Goal: Find contact information: Find contact information

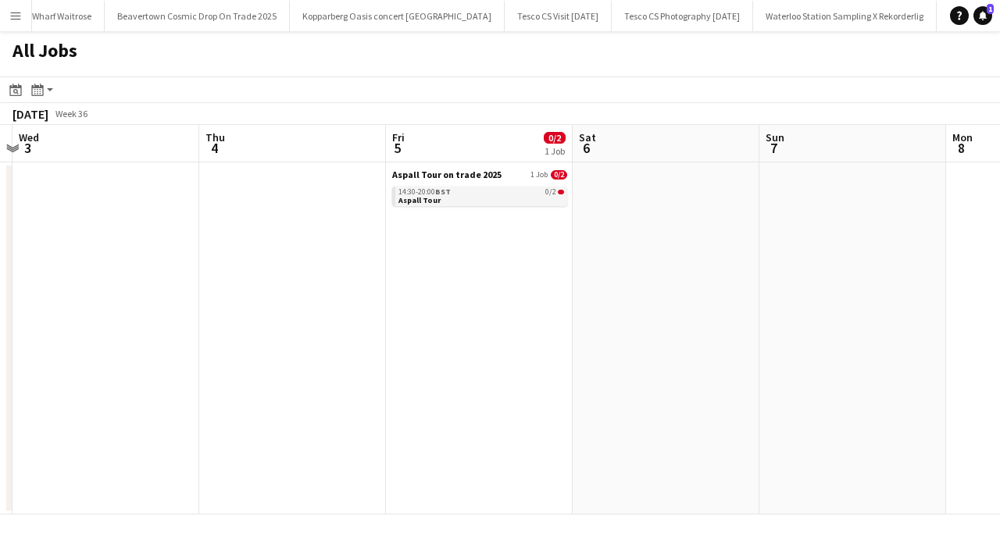
scroll to position [0, 562]
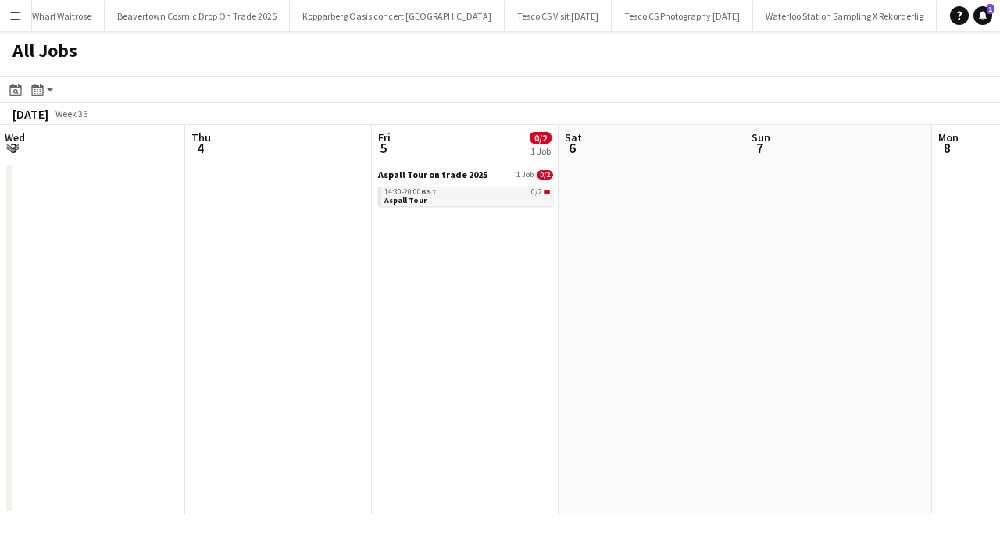
click at [457, 190] on div "14:30-20:00 BST 0/2" at bounding box center [467, 192] width 166 height 8
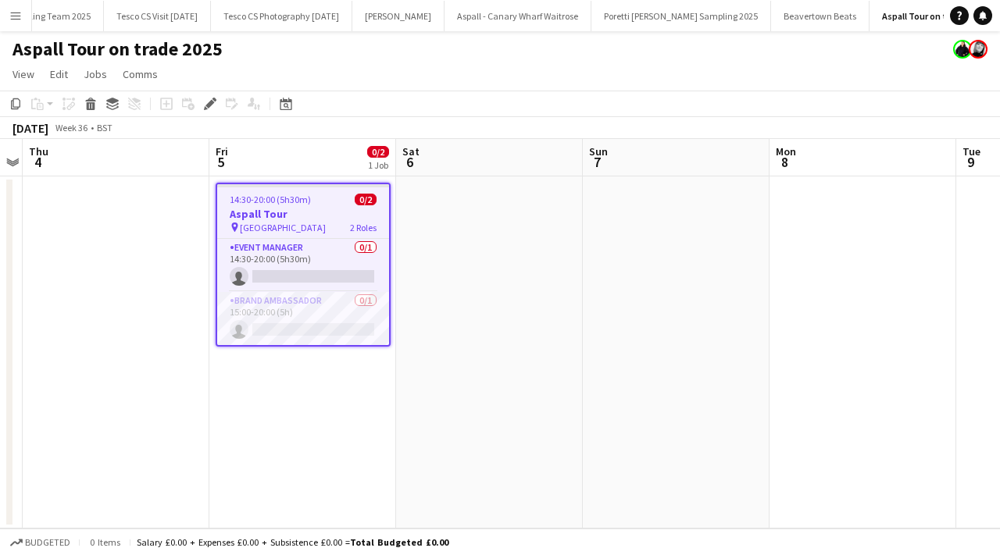
scroll to position [0, 1842]
click at [361, 193] on app-job-card "14:30-20:00 (5h30m) 0/2 Aspall Tour pin Elveden Inn 2 Roles Event Manager 0/1 1…" at bounding box center [303, 265] width 175 height 164
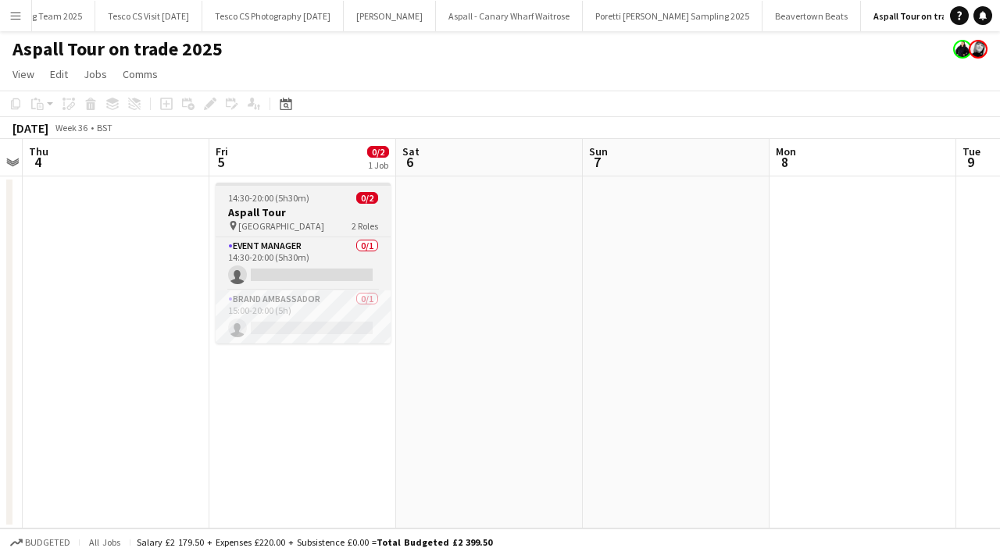
scroll to position [0, 0]
click at [366, 198] on span "0/2" at bounding box center [367, 198] width 22 height 12
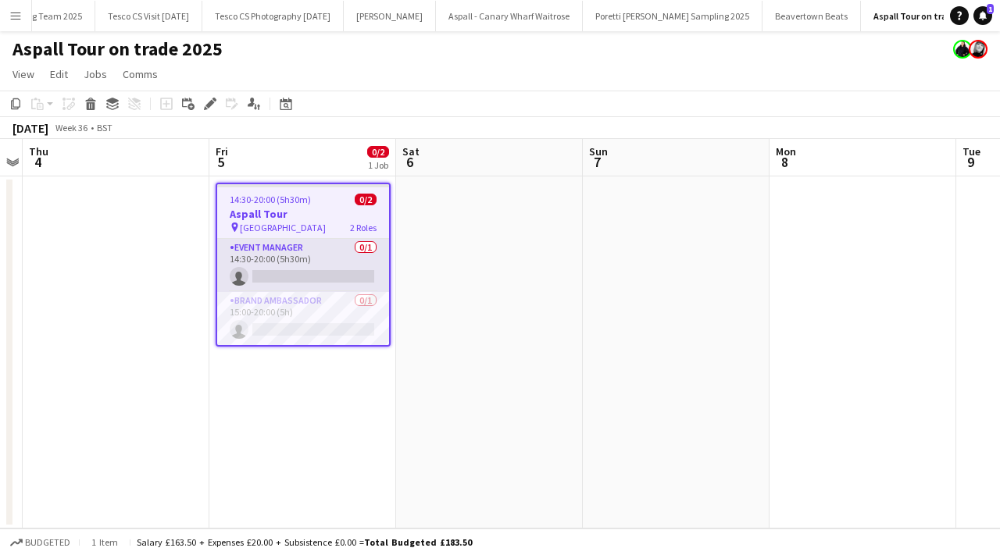
click at [370, 248] on app-card-role "Event Manager 0/1 14:30-20:00 (5h30m) single-neutral-actions" at bounding box center [303, 265] width 172 height 53
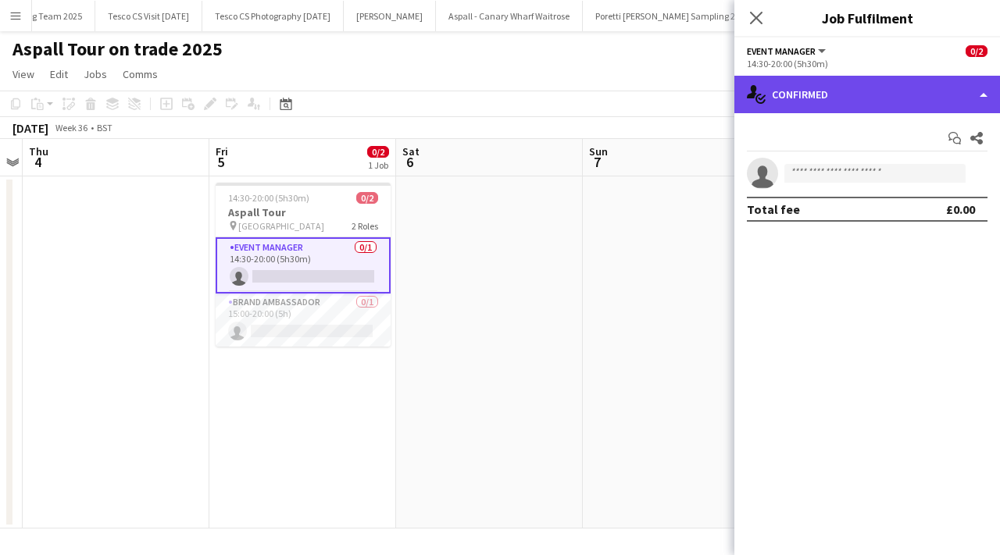
click at [837, 87] on div "single-neutral-actions-check-2 Confirmed" at bounding box center [867, 94] width 266 height 37
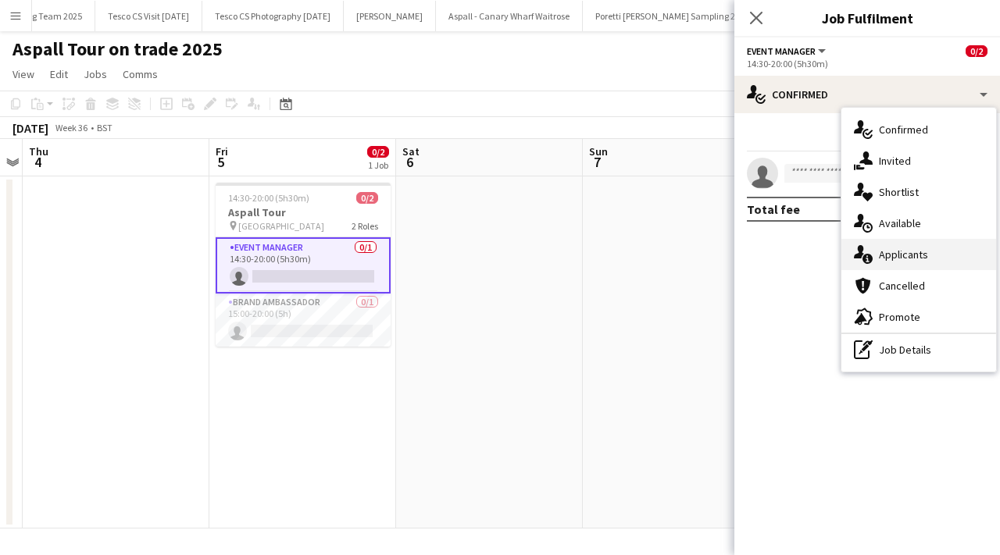
click at [889, 255] on div "single-neutral-actions-information Applicants" at bounding box center [918, 254] width 155 height 31
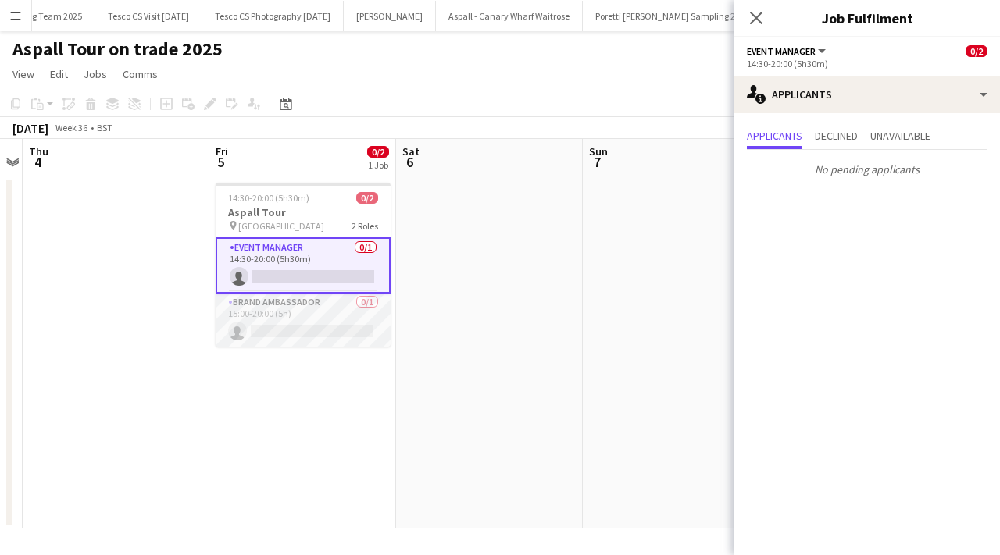
click at [370, 302] on app-card-role "Brand Ambassador 0/1 15:00-20:00 (5h) single-neutral-actions" at bounding box center [303, 320] width 175 height 53
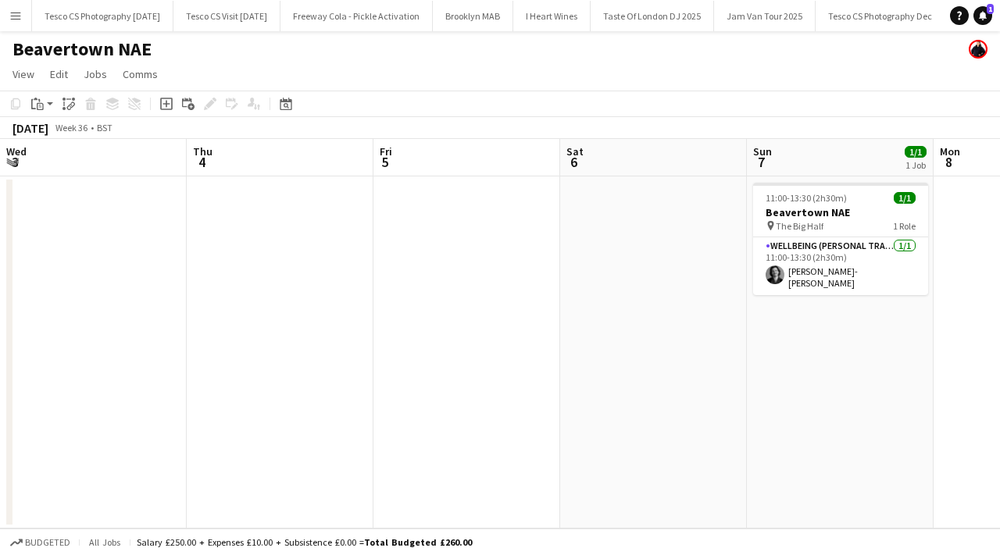
scroll to position [0, 405]
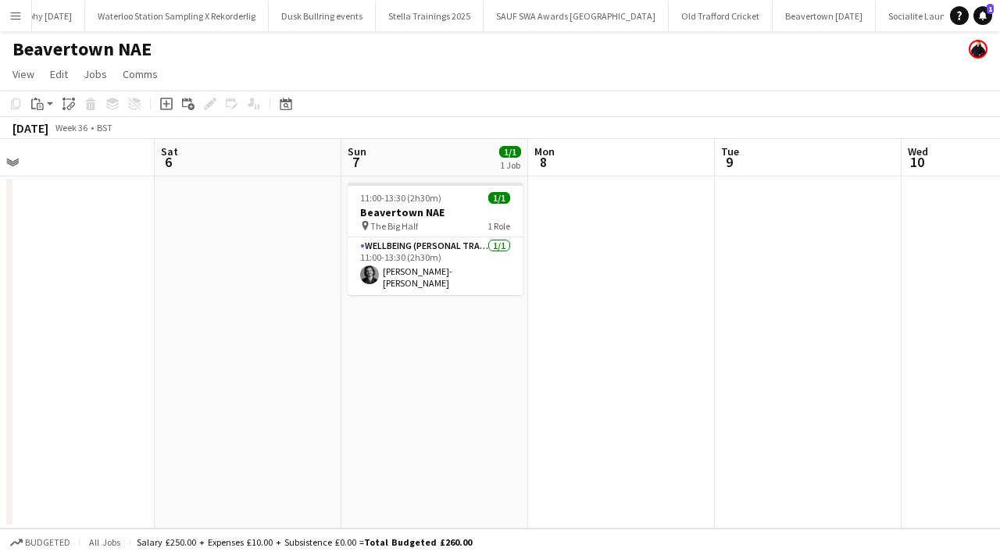
click at [16, 14] on app-icon "Menu" at bounding box center [15, 15] width 12 height 12
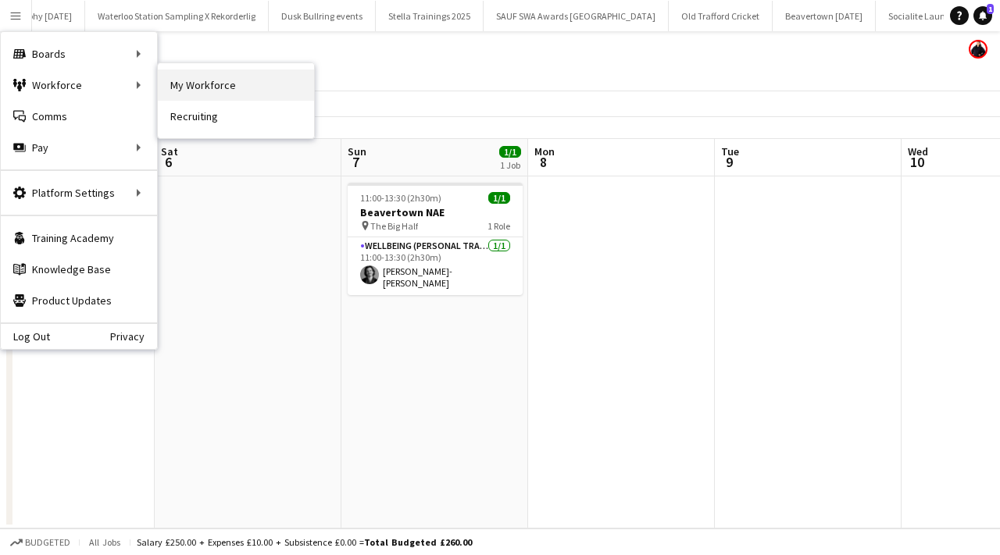
click at [169, 95] on link "My Workforce" at bounding box center [236, 85] width 156 height 31
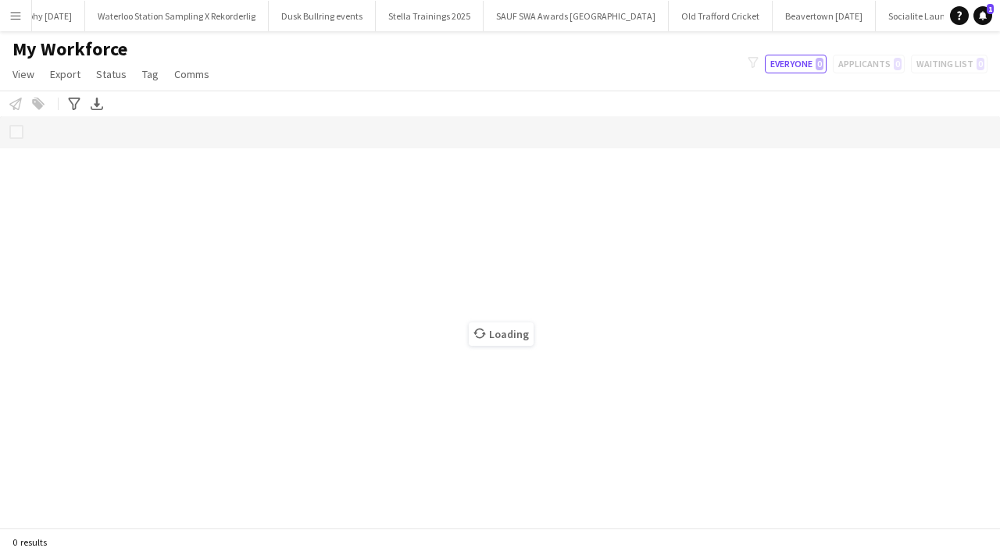
click at [63, 97] on div "Notify workforce Add to tag Select at least one crew to tag him or her. Advance…" at bounding box center [500, 104] width 1000 height 26
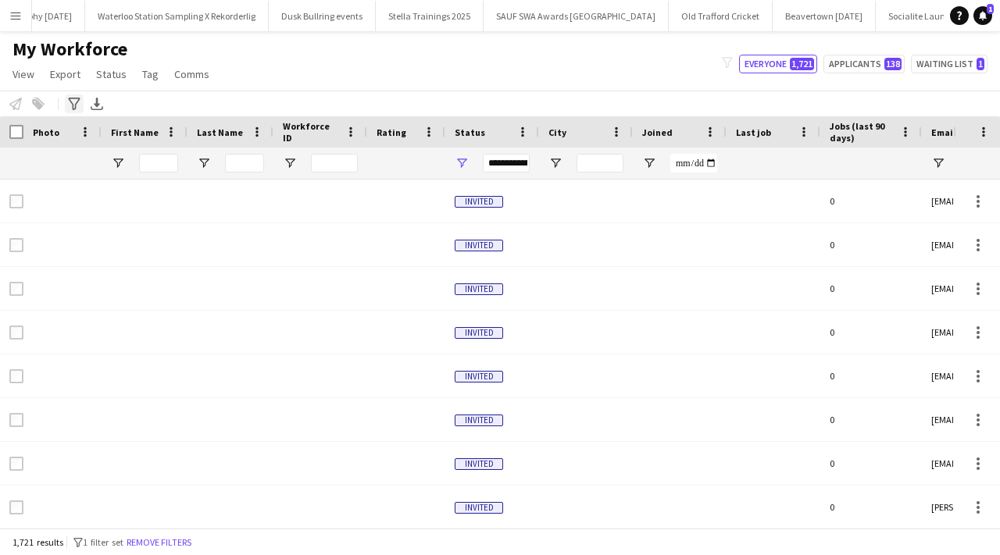
click at [73, 100] on icon "Advanced filters" at bounding box center [74, 104] width 12 height 12
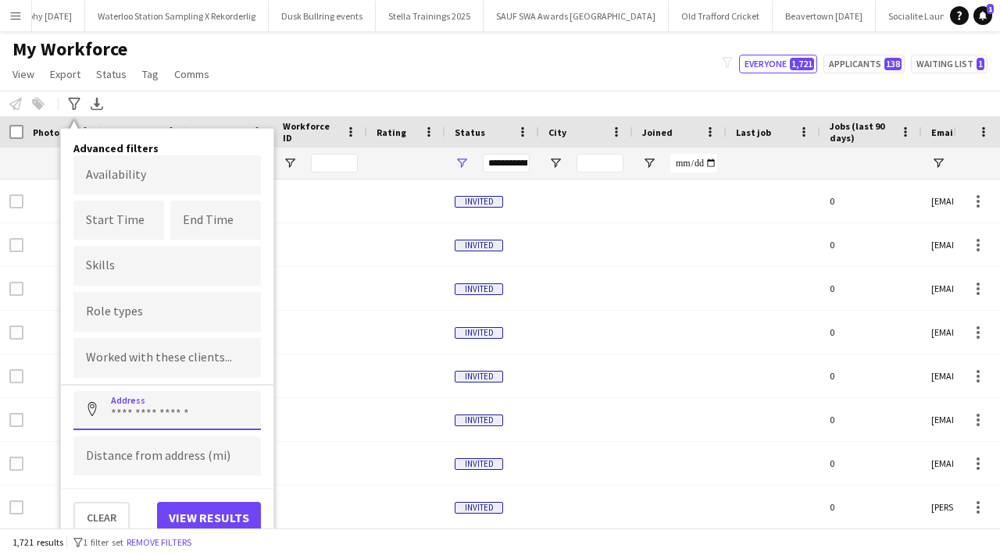
click at [143, 408] on input at bounding box center [166, 410] width 187 height 39
paste input "*******"
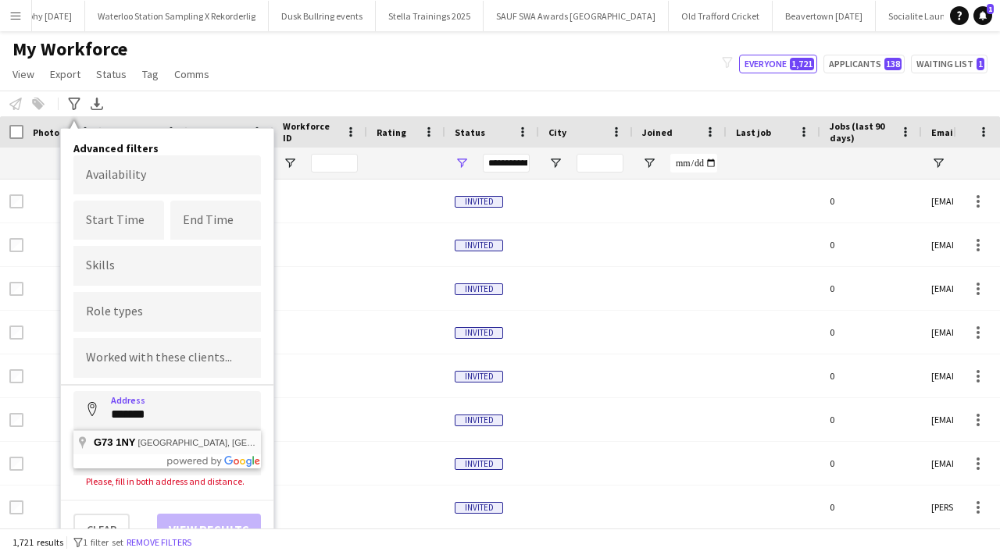
type input "**********"
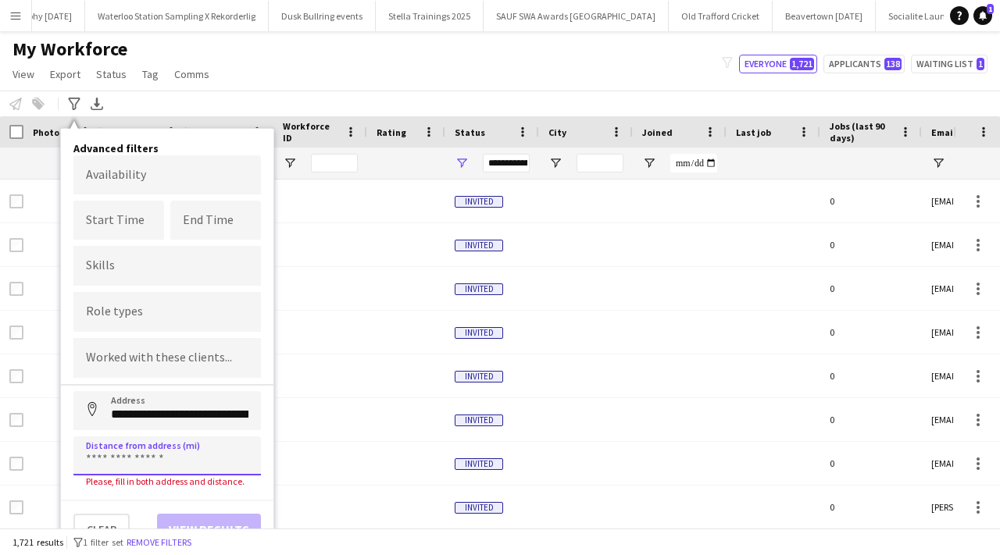
click at [142, 445] on input at bounding box center [166, 456] width 187 height 39
type input "****"
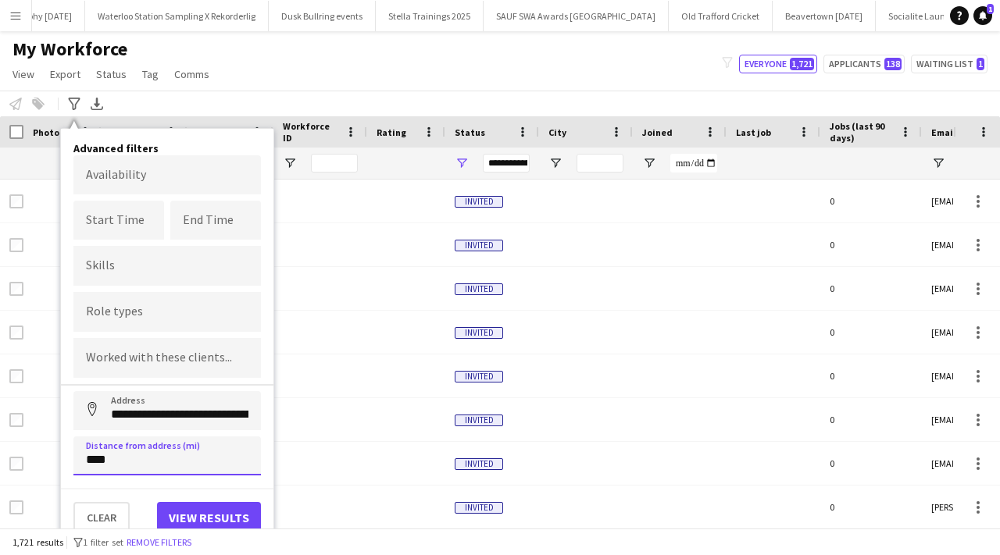
type input "*****"
click button "Address" at bounding box center [91, 409] width 37 height 37
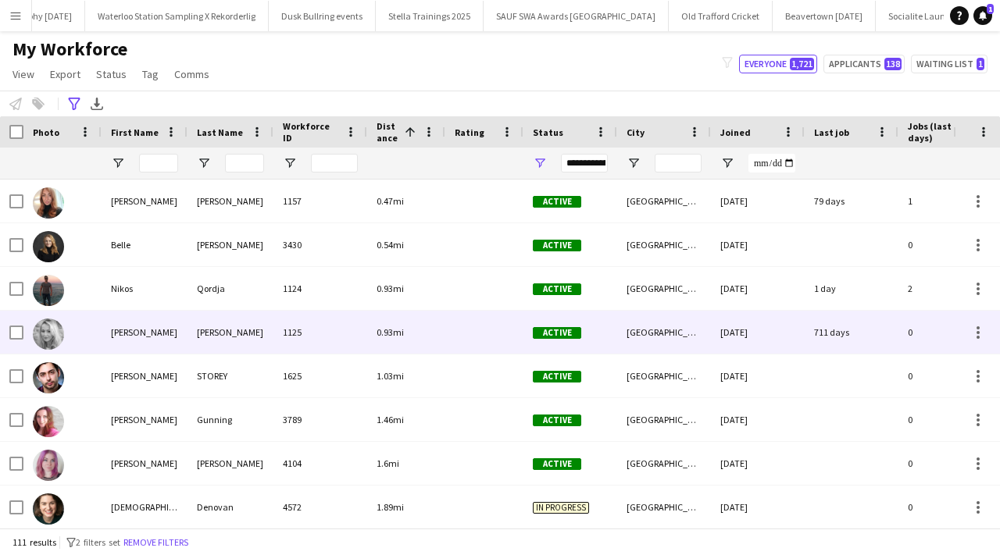
click at [353, 345] on div "1125" at bounding box center [320, 332] width 94 height 43
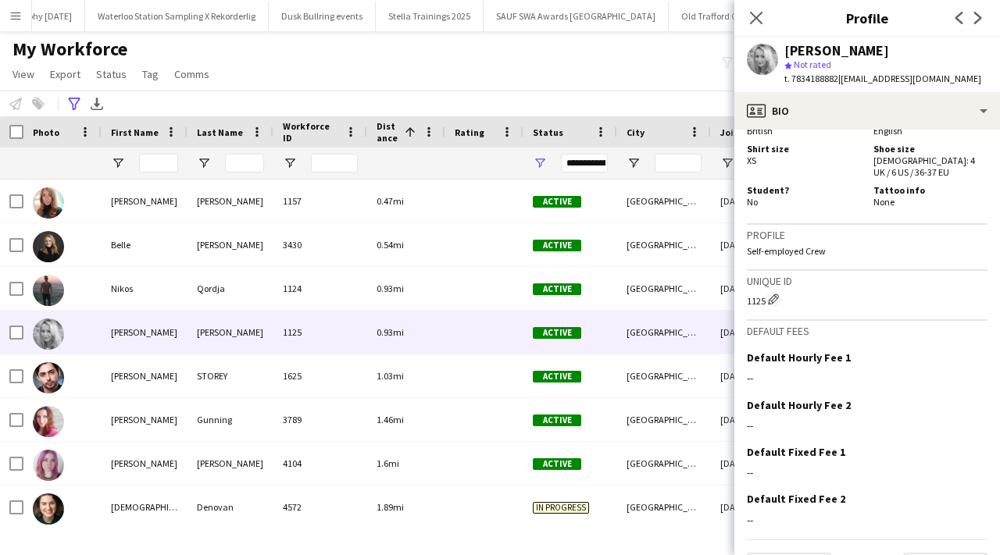
scroll to position [1033, 0]
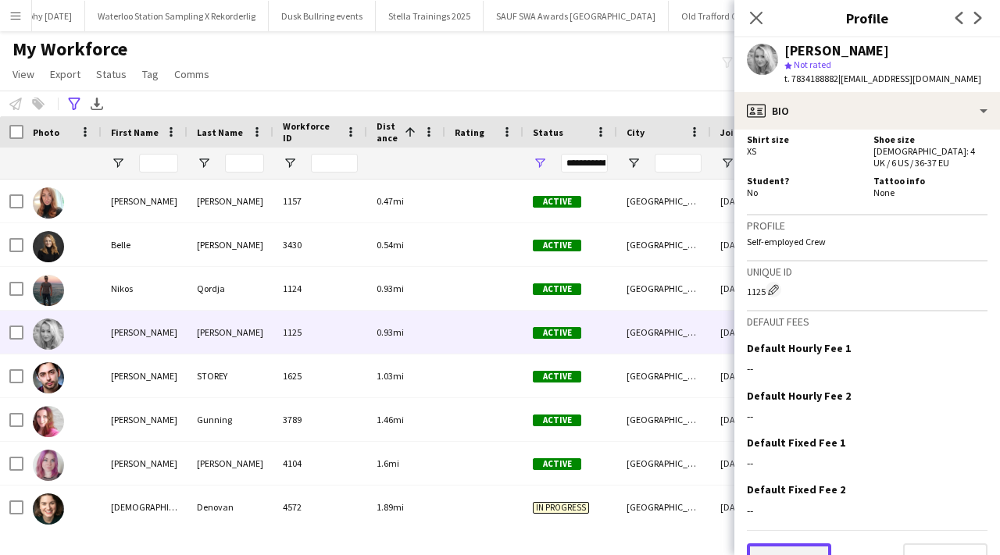
click at [820, 544] on button "Previous" at bounding box center [789, 559] width 84 height 31
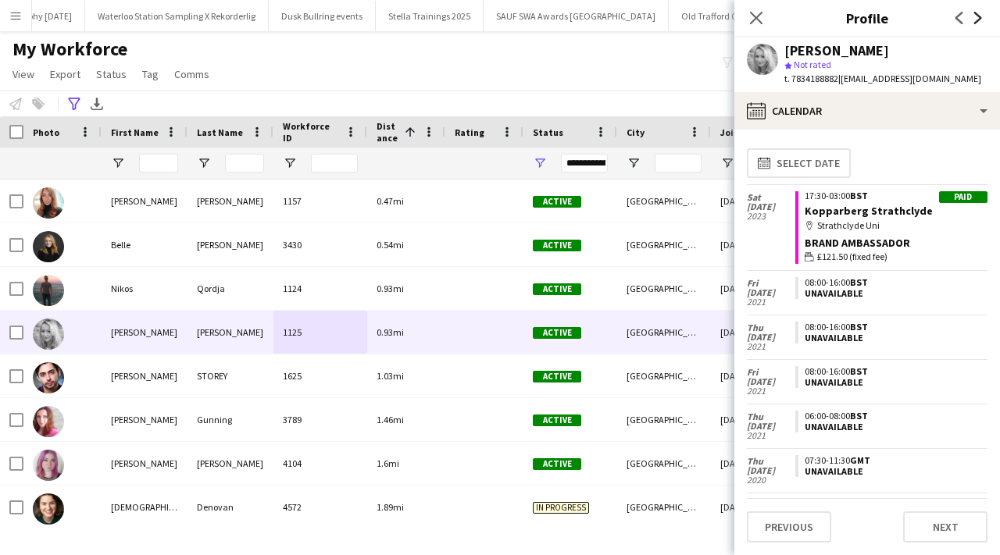
click at [978, 23] on icon "Next" at bounding box center [978, 18] width 12 height 12
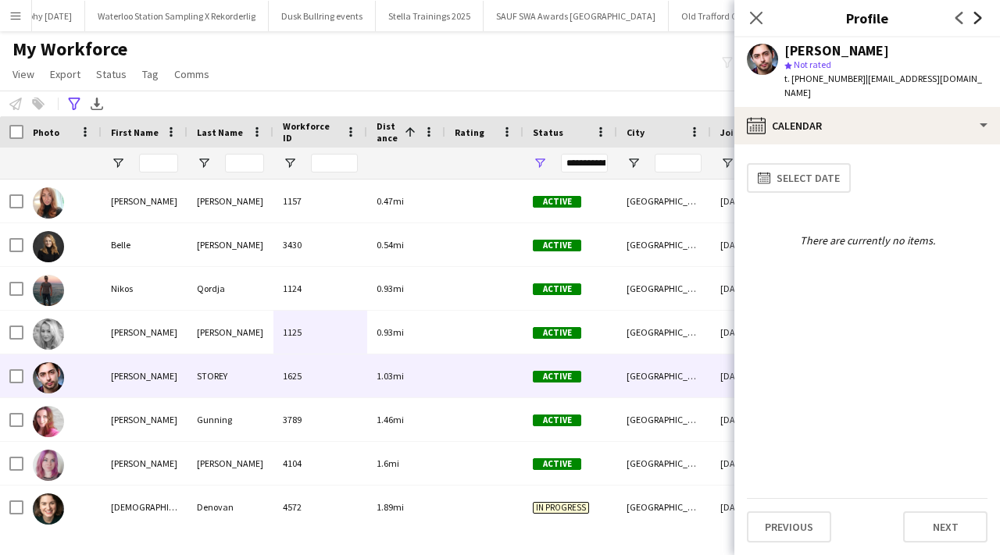
click at [978, 23] on icon "Next" at bounding box center [978, 18] width 12 height 12
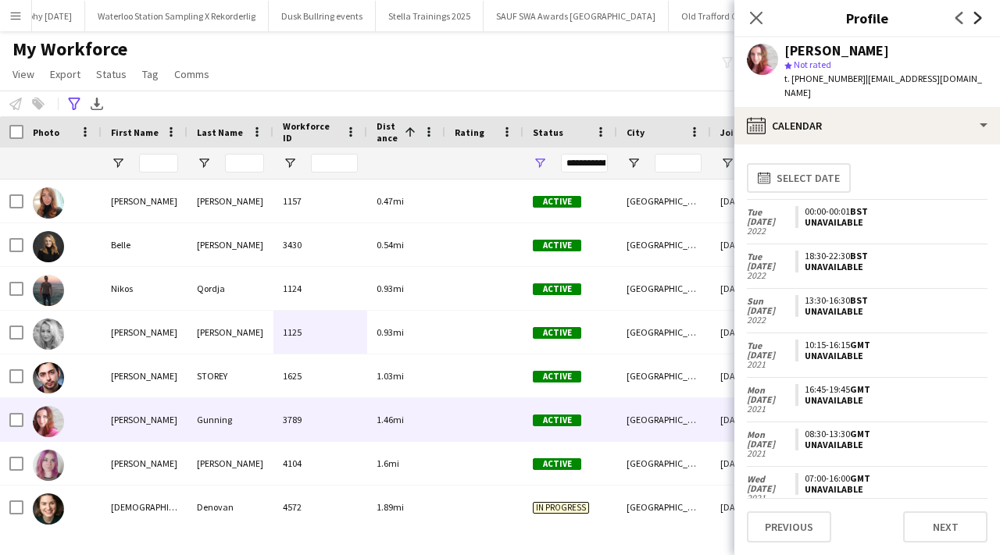
click at [978, 23] on icon "Next" at bounding box center [978, 18] width 12 height 12
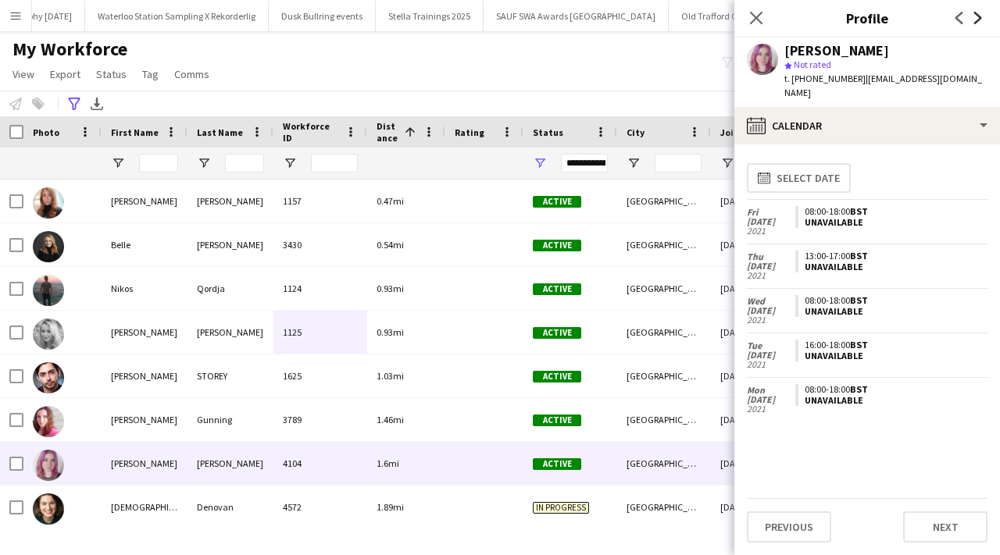
click at [978, 23] on icon "Next" at bounding box center [978, 18] width 12 height 12
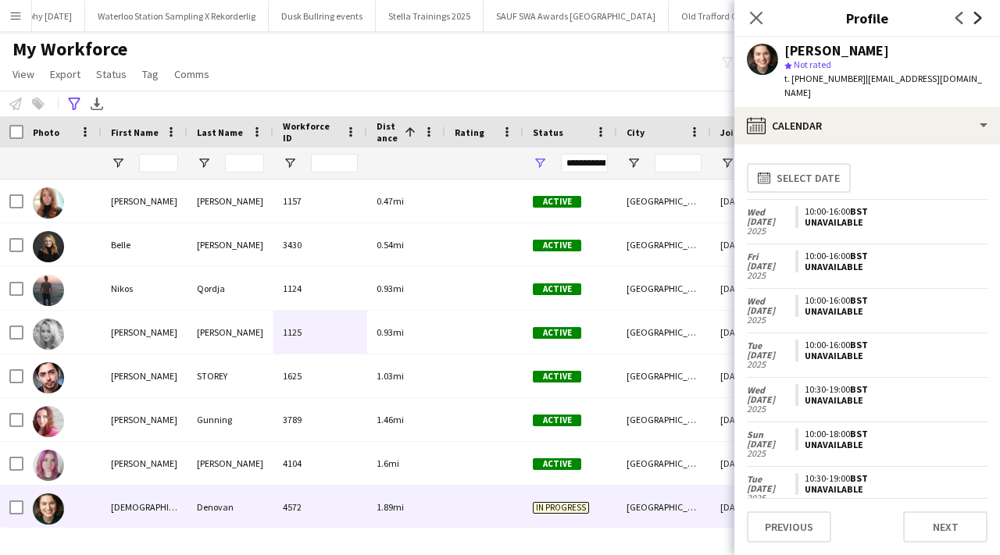
click at [978, 23] on icon "Next" at bounding box center [978, 18] width 12 height 12
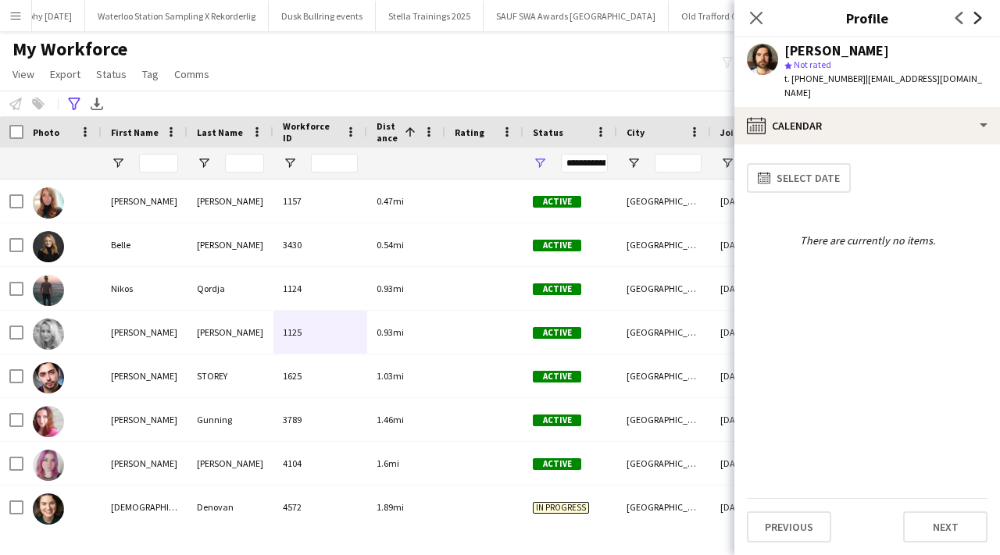
click at [978, 23] on icon "Next" at bounding box center [978, 18] width 12 height 12
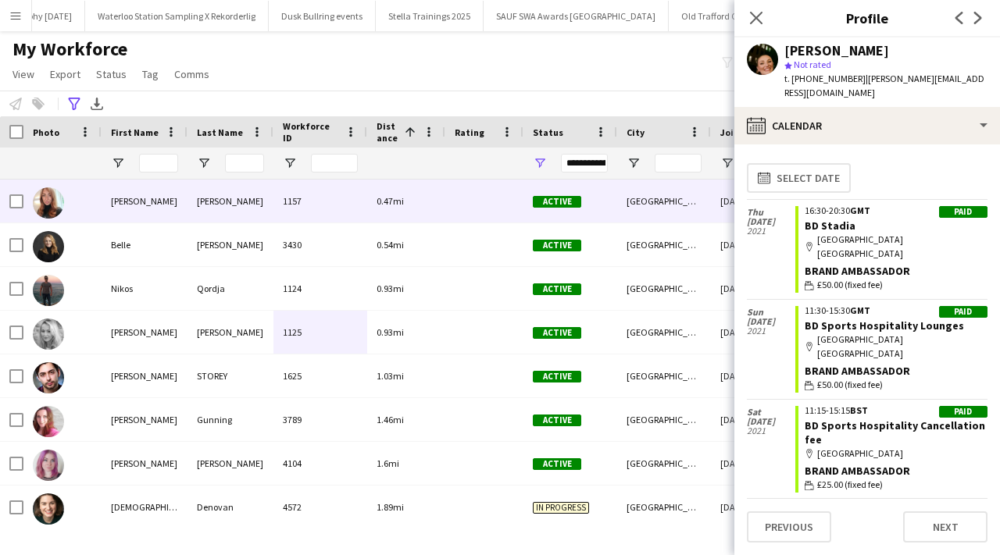
click at [467, 180] on div at bounding box center [484, 201] width 78 height 43
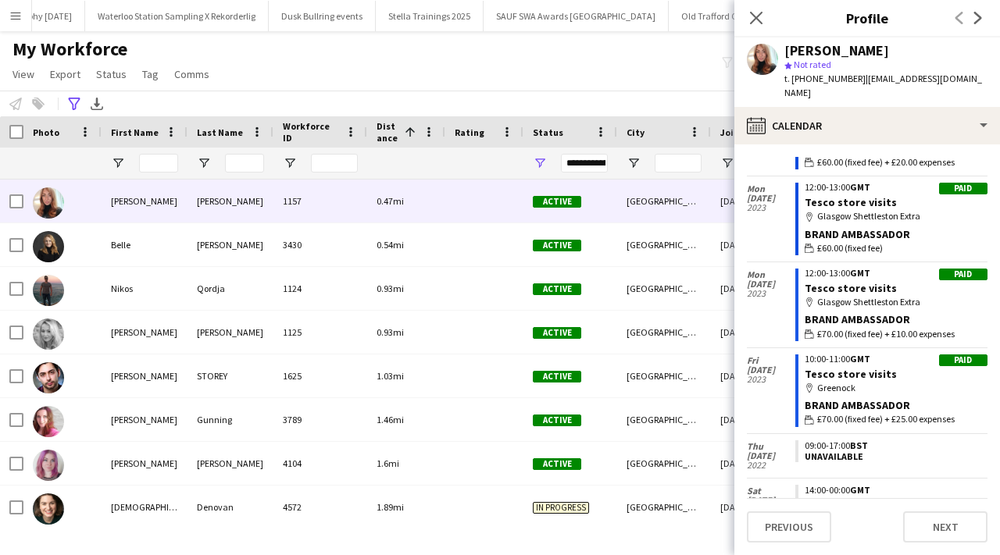
scroll to position [0, 0]
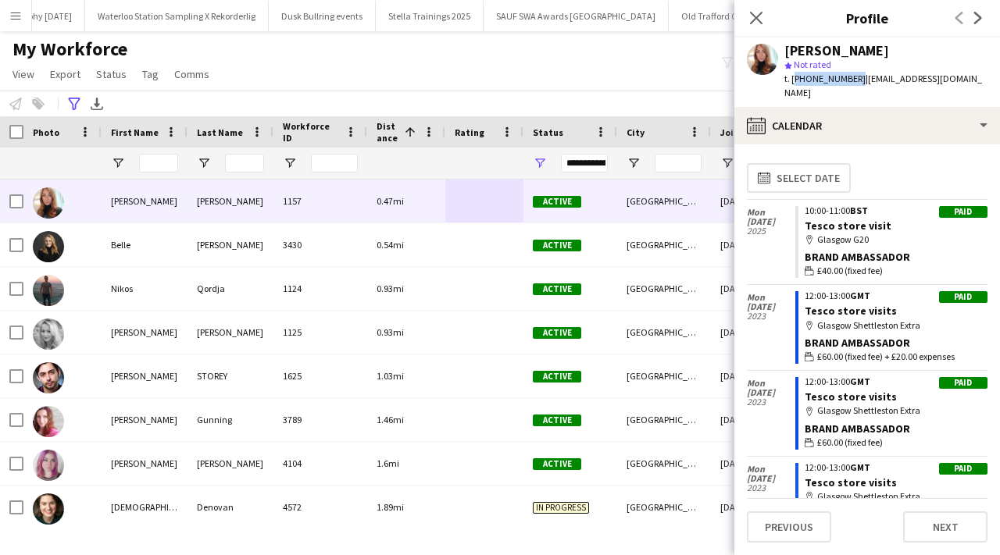
drag, startPoint x: 793, startPoint y: 80, endPoint x: 851, endPoint y: 82, distance: 57.9
click at [851, 82] on span "t. [PHONE_NUMBER]" at bounding box center [824, 79] width 81 height 12
copy span "[PHONE_NUMBER]"
click at [979, 16] on icon at bounding box center [978, 18] width 8 height 12
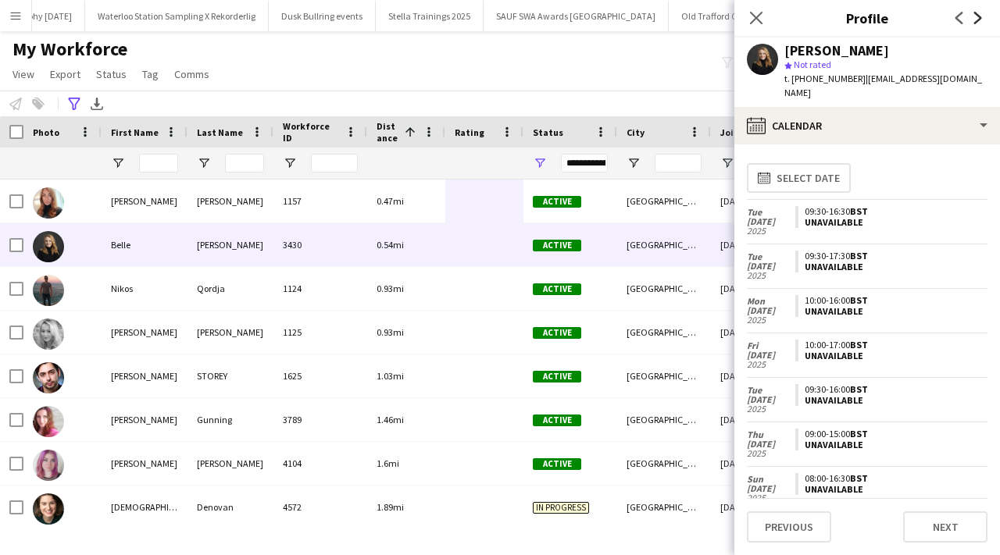
click at [979, 16] on icon at bounding box center [978, 18] width 8 height 12
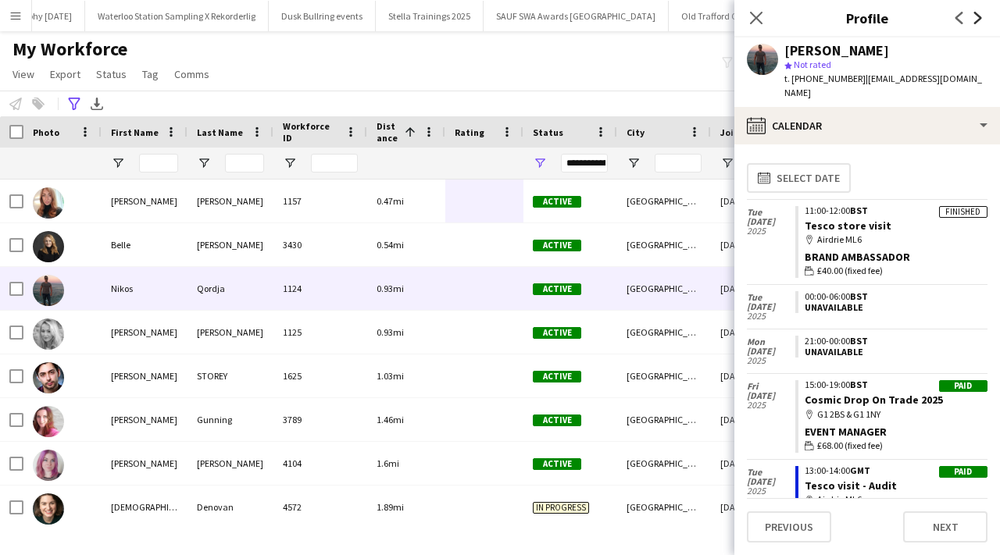
click at [979, 16] on icon at bounding box center [978, 18] width 8 height 12
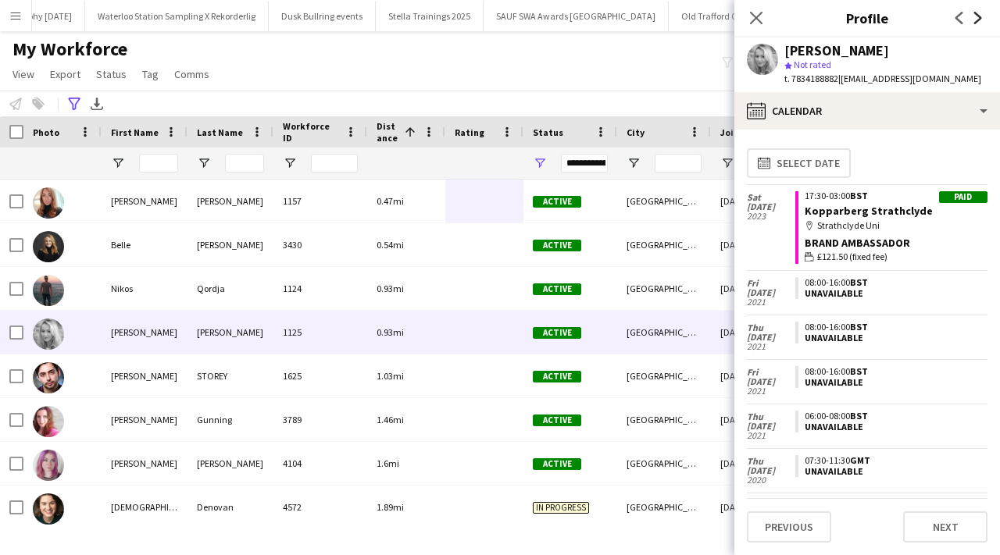
click at [979, 16] on icon at bounding box center [978, 18] width 8 height 12
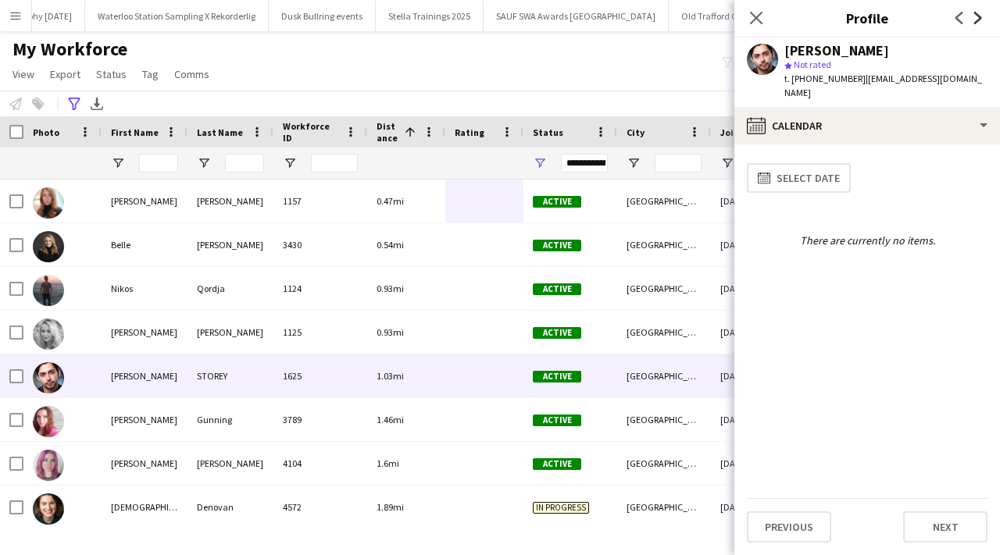
click at [979, 16] on icon at bounding box center [978, 18] width 8 height 12
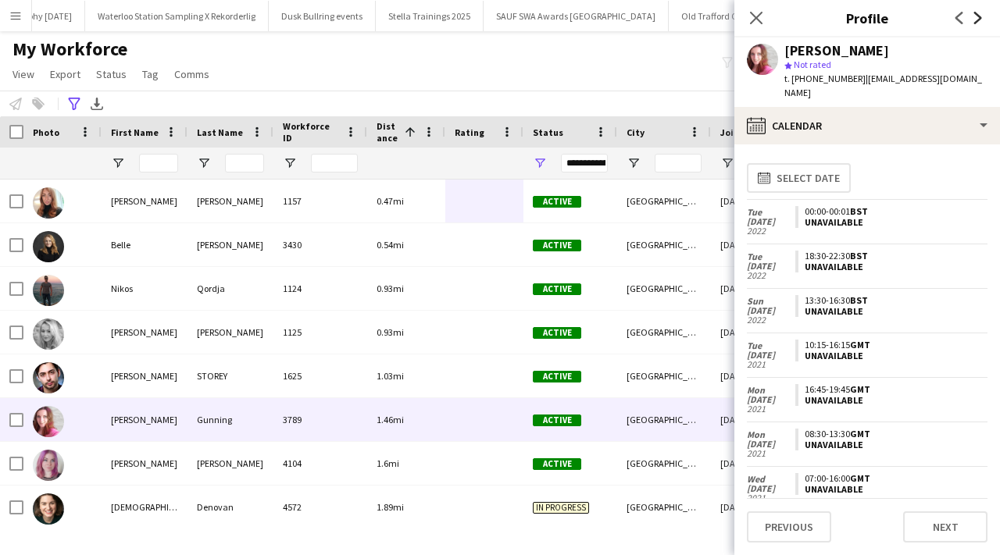
click at [979, 16] on icon at bounding box center [978, 18] width 8 height 12
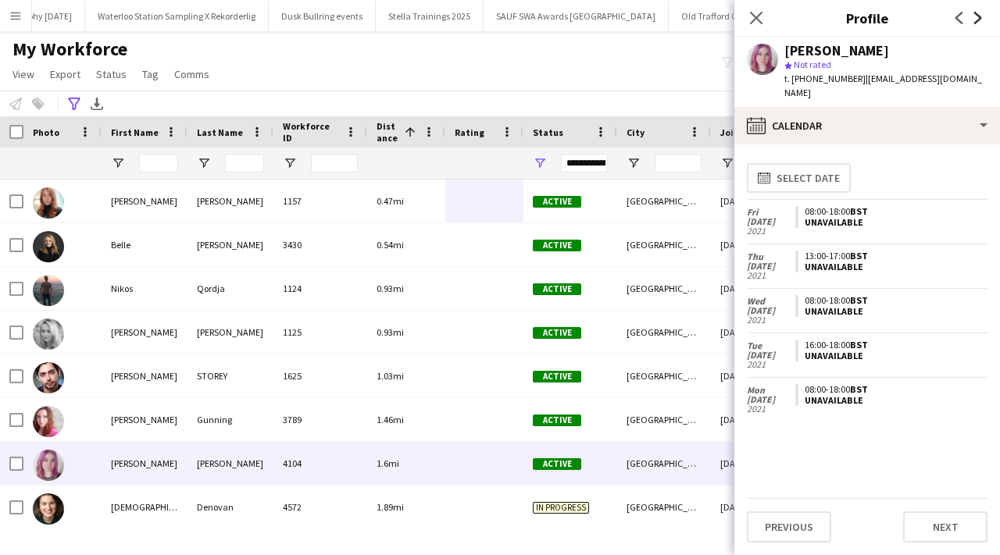
click at [979, 16] on icon at bounding box center [978, 18] width 8 height 12
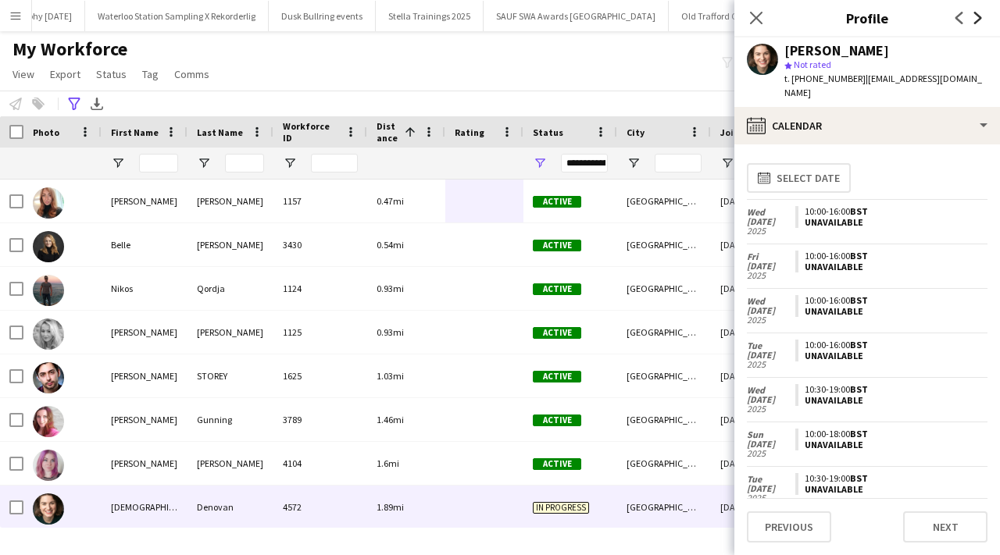
click at [975, 21] on icon "Next" at bounding box center [978, 18] width 12 height 12
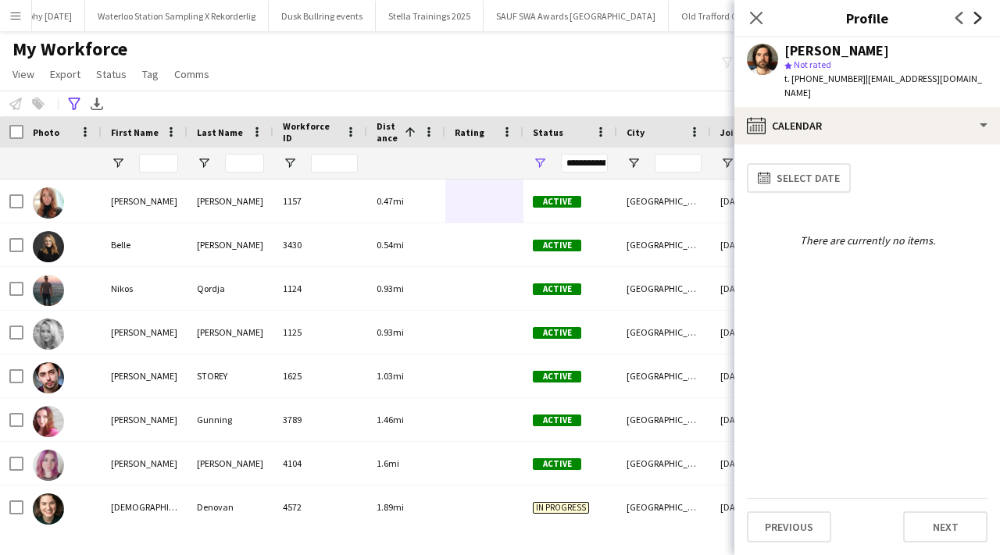
click at [975, 21] on icon "Next" at bounding box center [978, 18] width 12 height 12
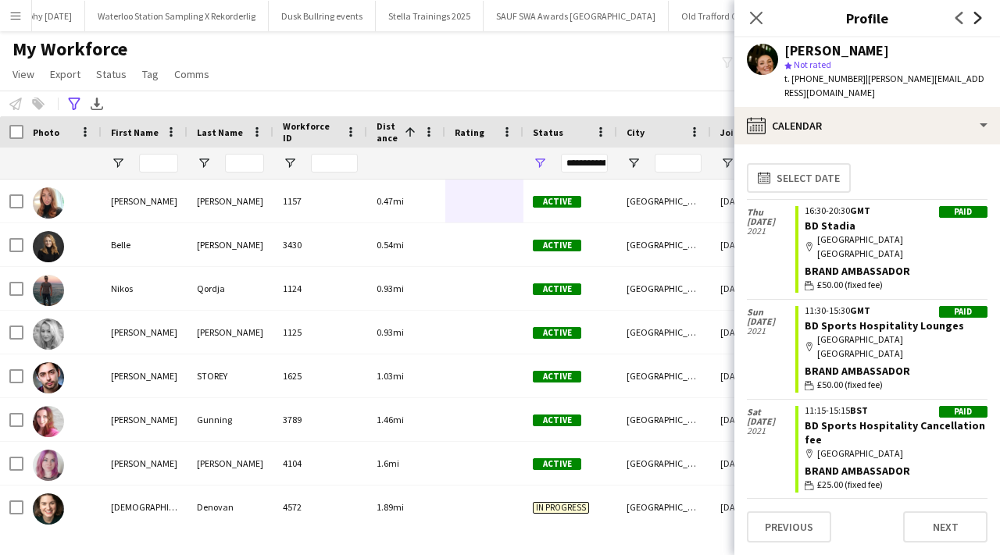
click at [974, 20] on icon "Next" at bounding box center [978, 18] width 12 height 12
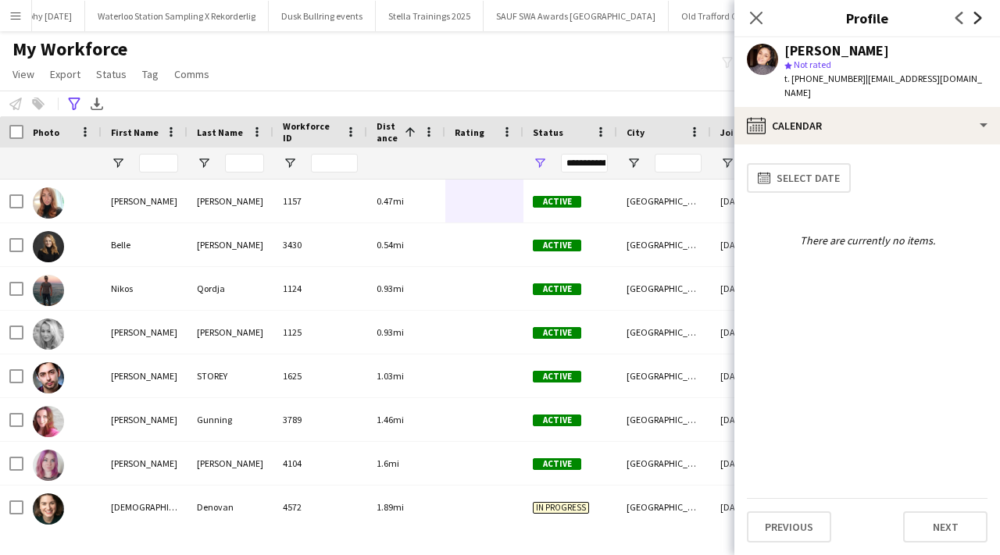
click at [974, 20] on icon "Next" at bounding box center [978, 18] width 12 height 12
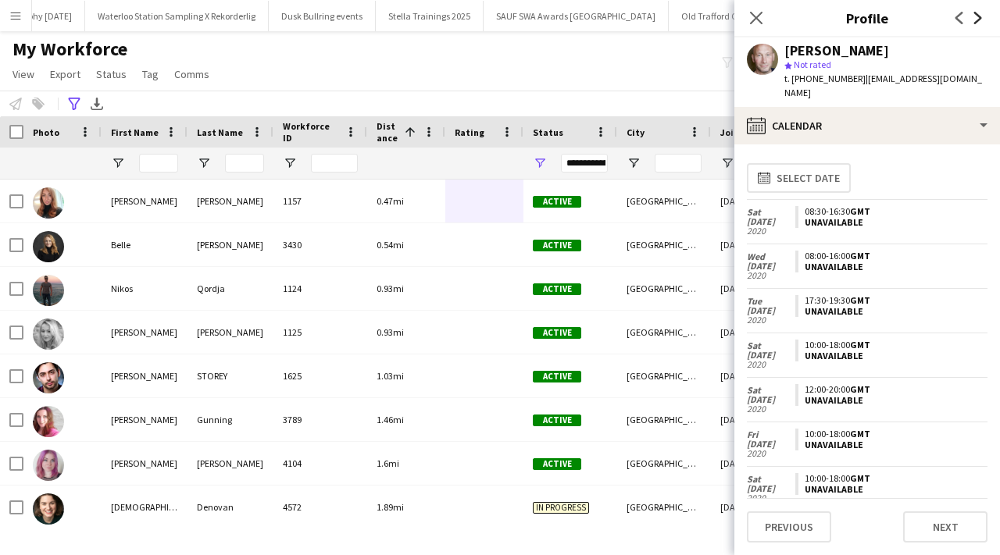
click at [974, 20] on icon "Next" at bounding box center [978, 18] width 12 height 12
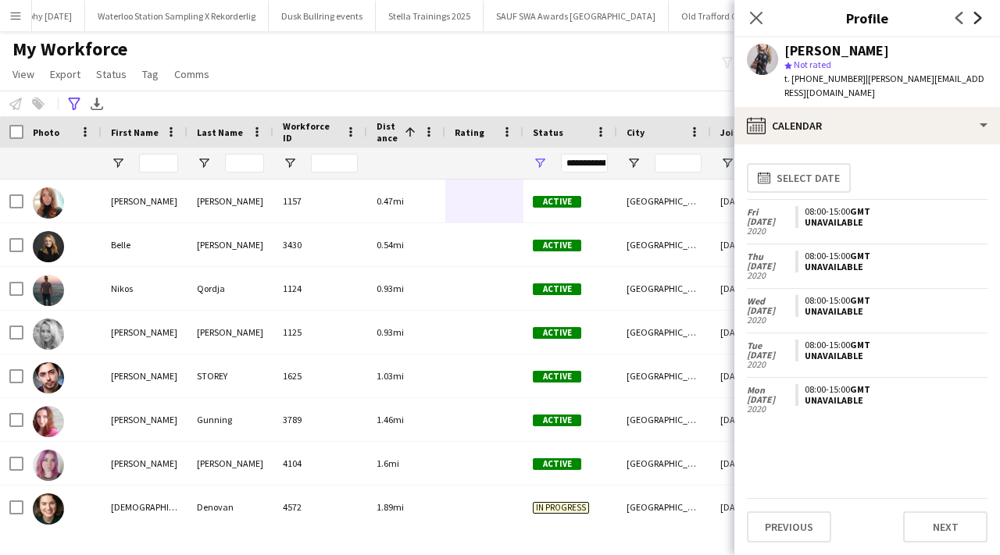
click at [974, 20] on icon "Next" at bounding box center [978, 18] width 12 height 12
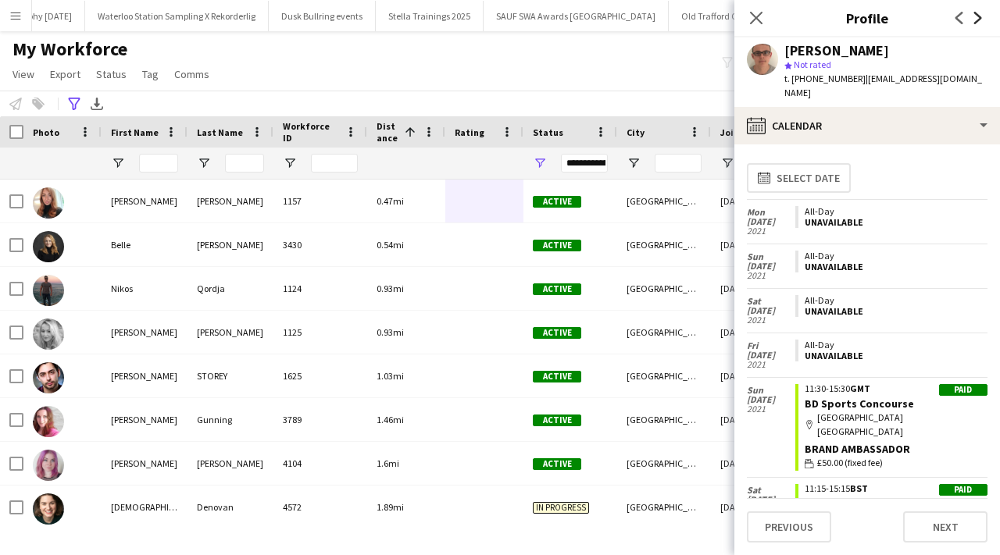
click at [974, 20] on icon "Next" at bounding box center [978, 18] width 12 height 12
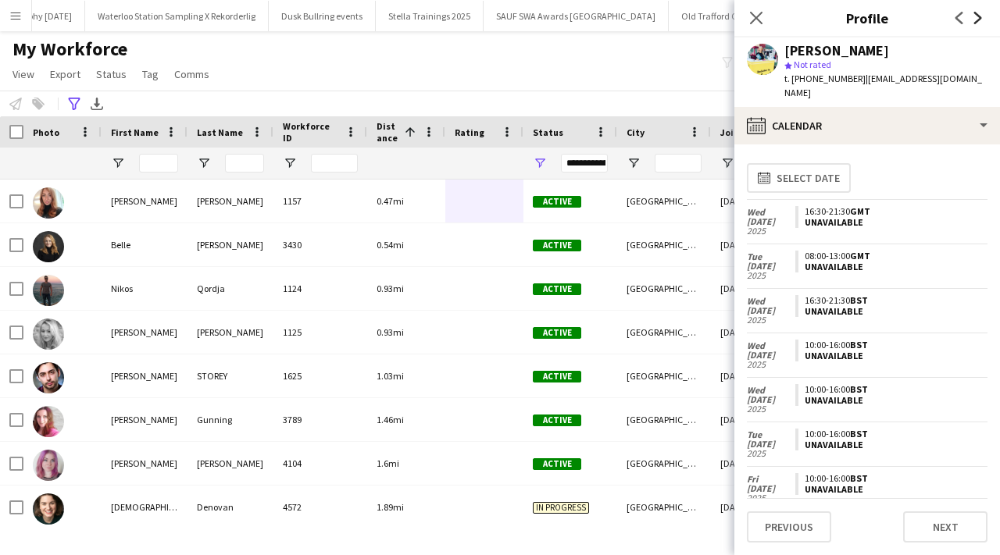
click at [975, 20] on icon "Next" at bounding box center [978, 18] width 12 height 12
click at [976, 20] on icon "Next" at bounding box center [978, 18] width 12 height 12
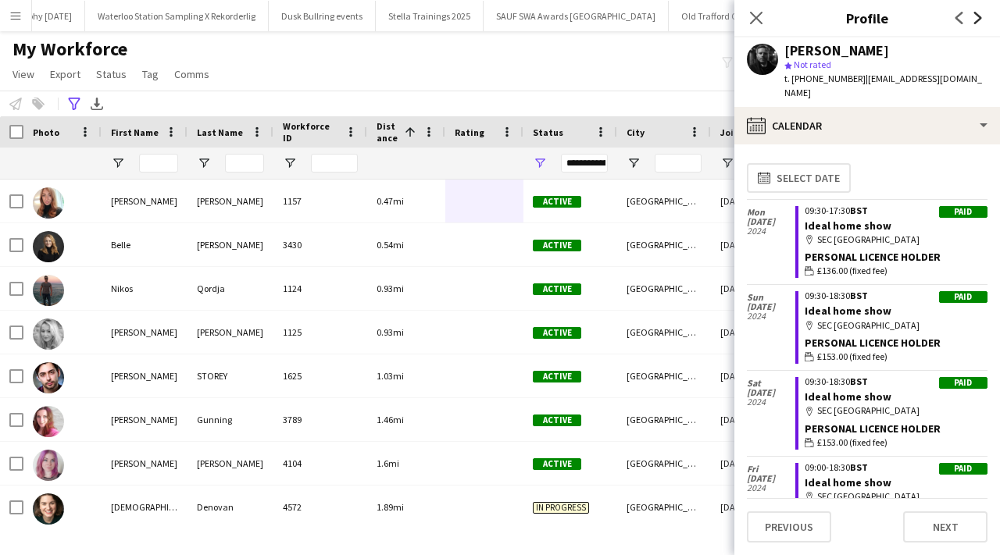
click at [976, 20] on icon "Next" at bounding box center [978, 18] width 12 height 12
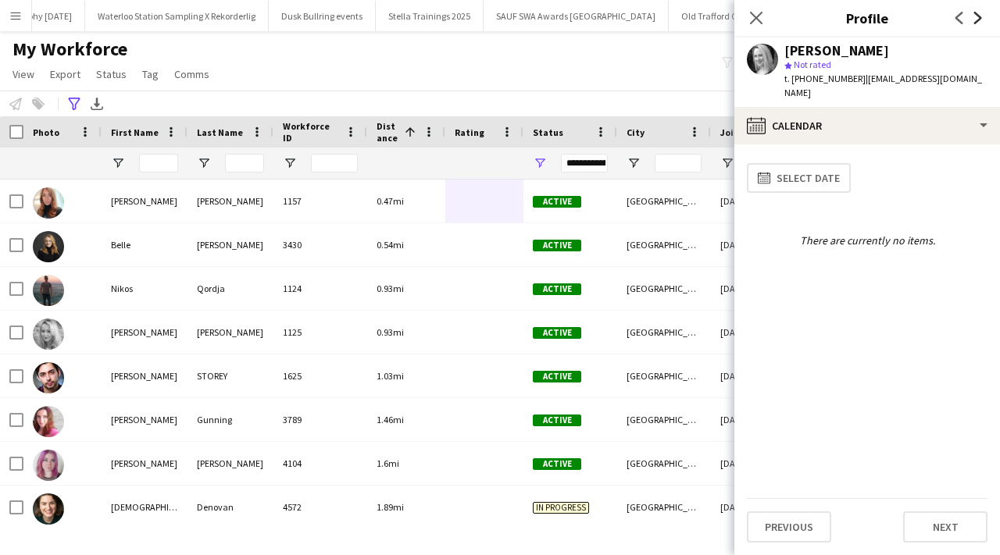
click at [976, 20] on icon "Next" at bounding box center [978, 18] width 12 height 12
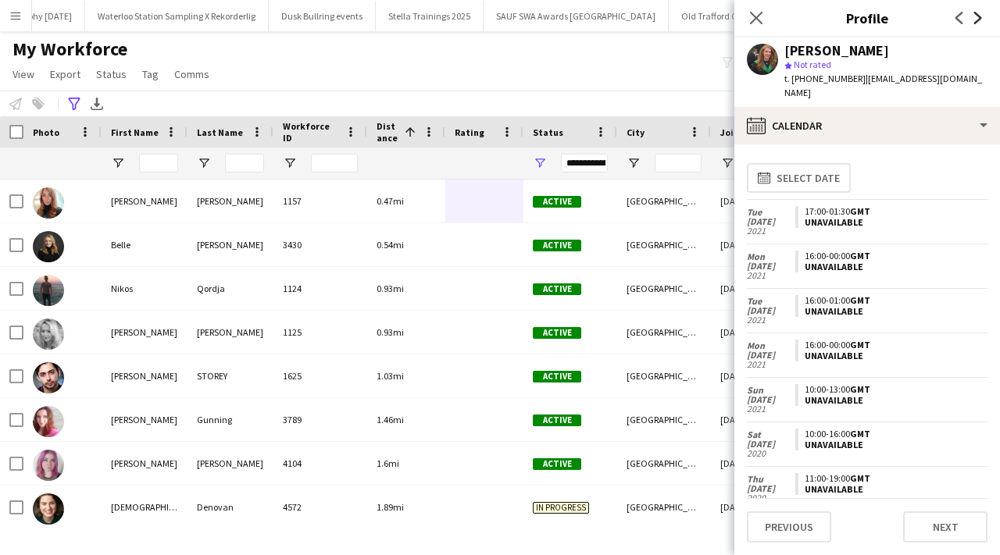
click at [976, 20] on icon "Next" at bounding box center [978, 18] width 12 height 12
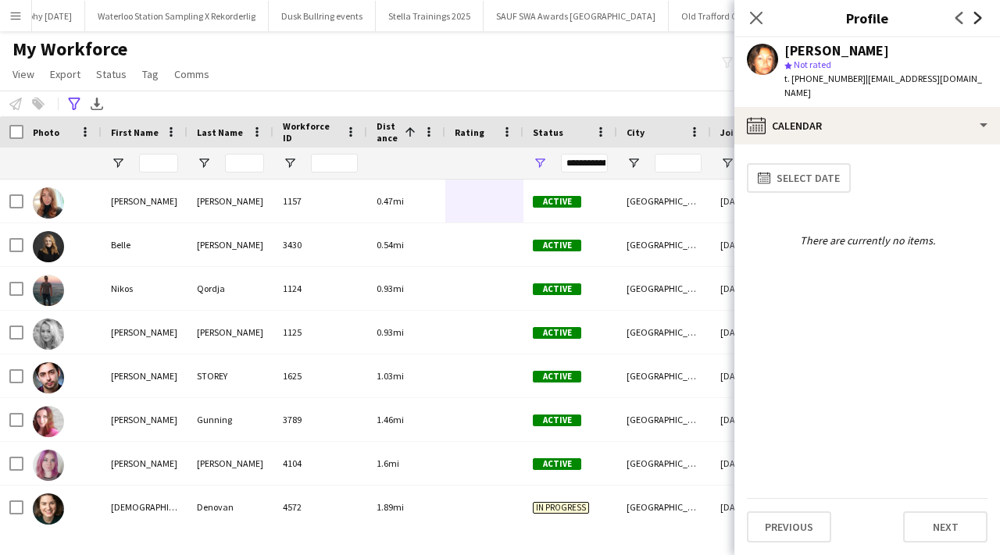
click at [976, 20] on icon "Next" at bounding box center [978, 18] width 12 height 12
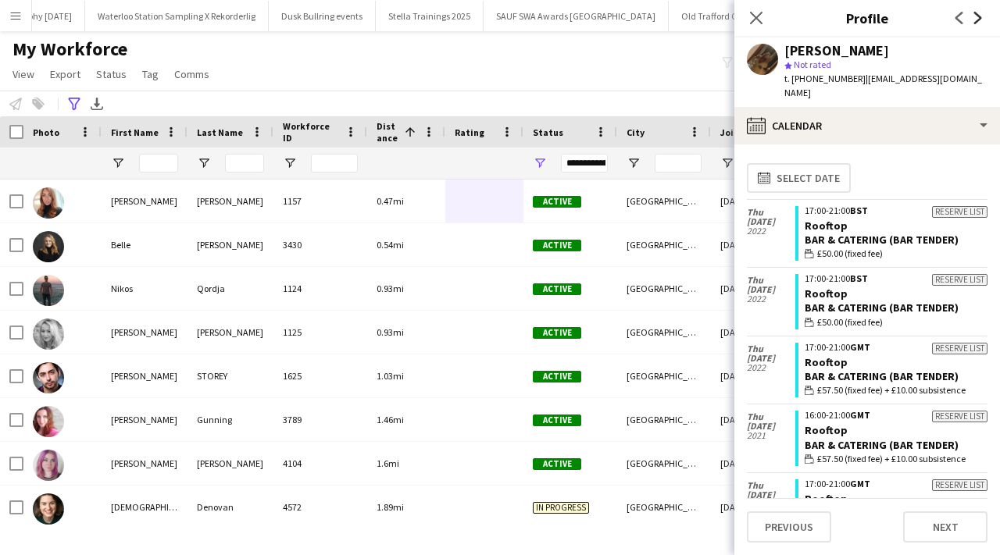
click at [976, 21] on icon at bounding box center [978, 18] width 8 height 12
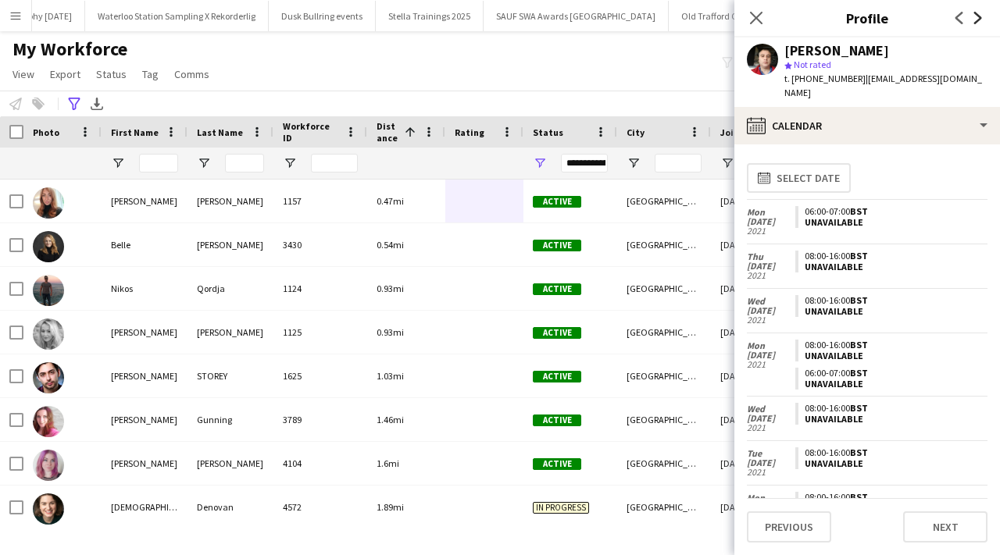
click at [976, 21] on icon at bounding box center [978, 18] width 8 height 12
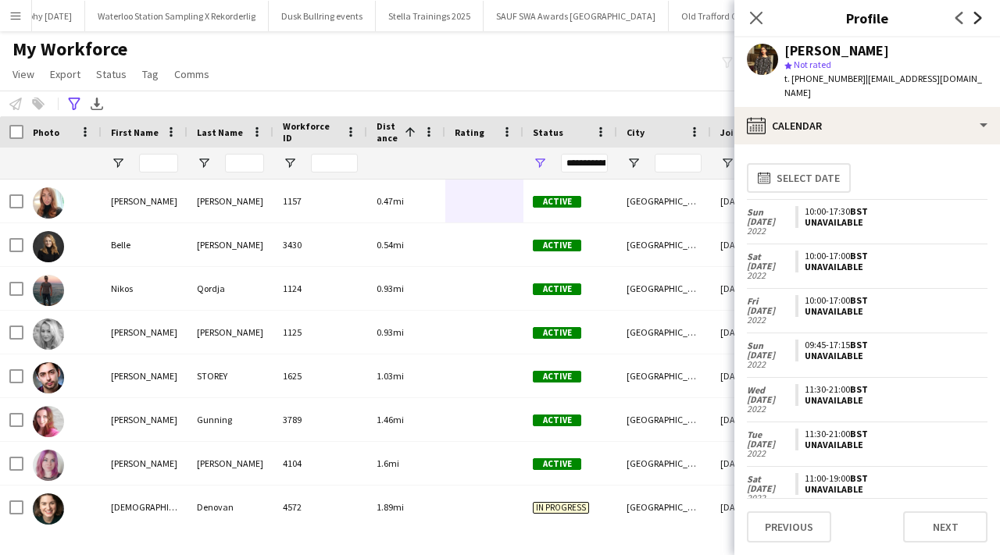
click at [976, 21] on icon at bounding box center [978, 18] width 8 height 12
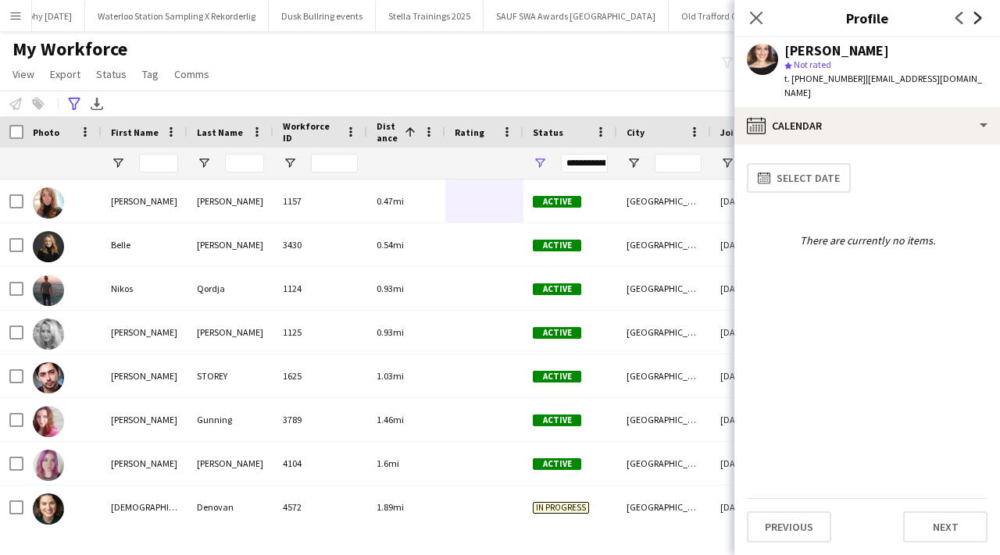
click at [976, 21] on icon at bounding box center [978, 18] width 8 height 12
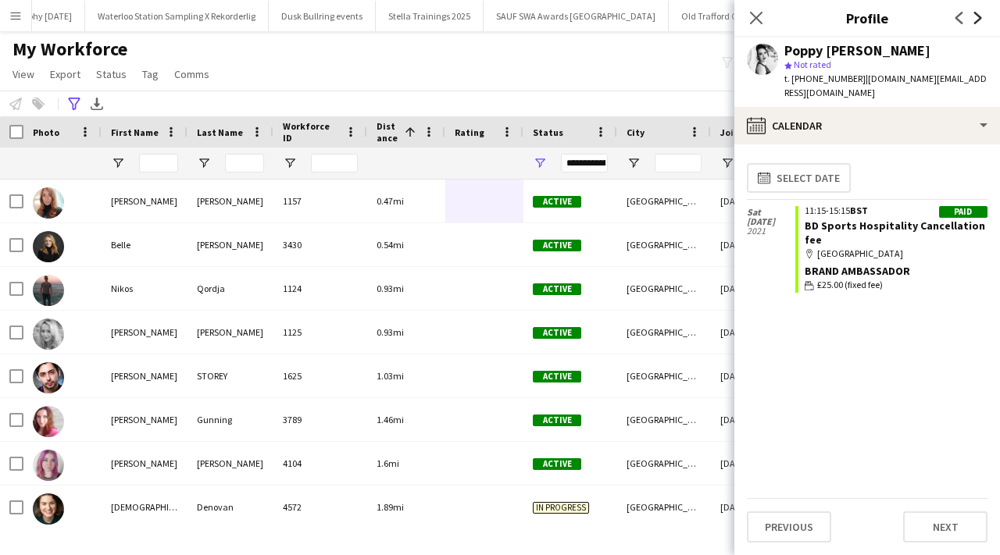
click at [976, 21] on icon at bounding box center [978, 18] width 8 height 12
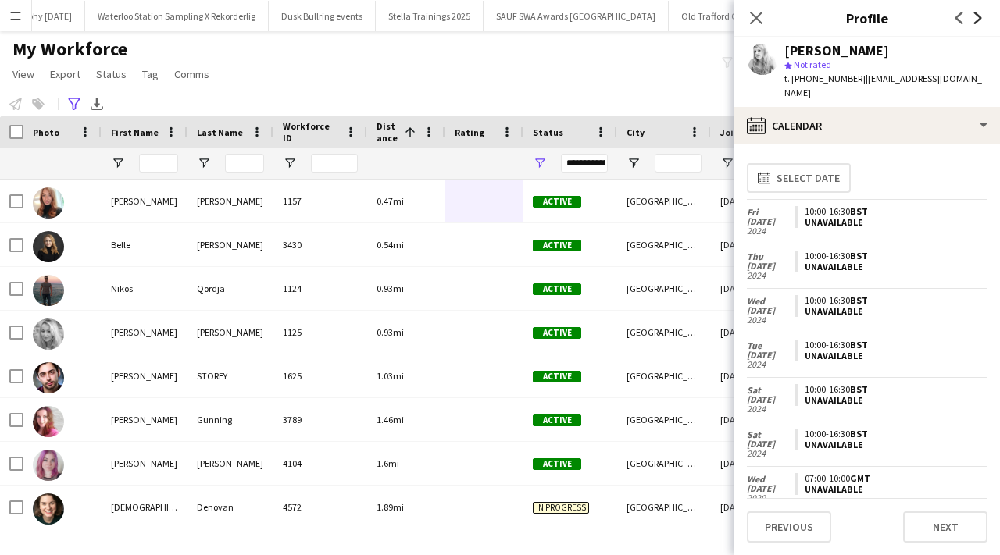
click at [977, 21] on icon at bounding box center [978, 18] width 8 height 12
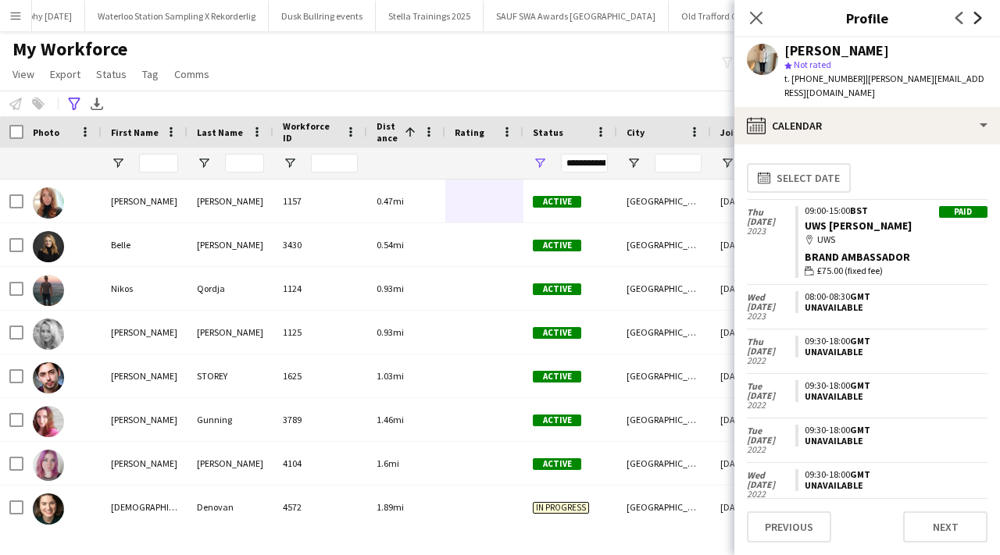
click at [977, 21] on icon at bounding box center [978, 18] width 8 height 12
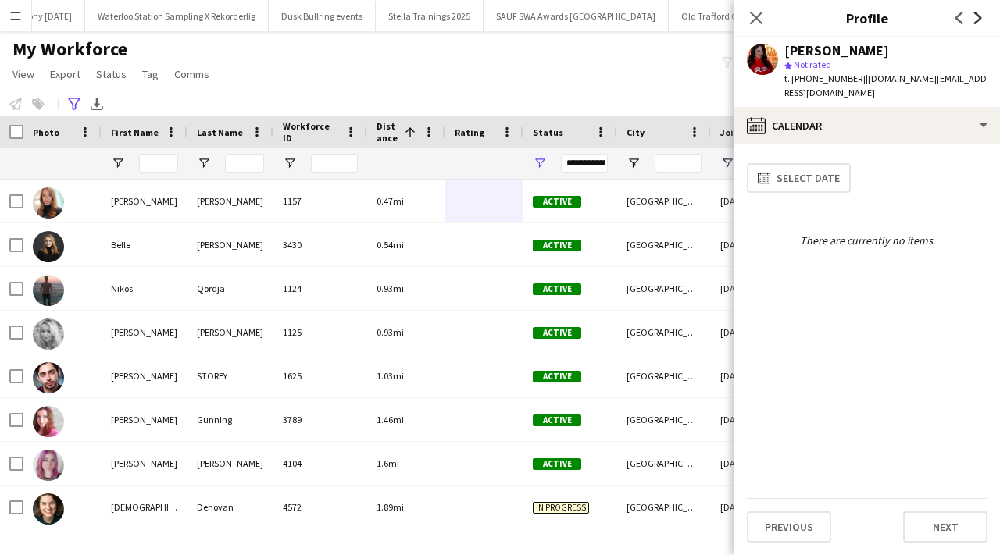
click at [977, 21] on icon at bounding box center [978, 18] width 8 height 12
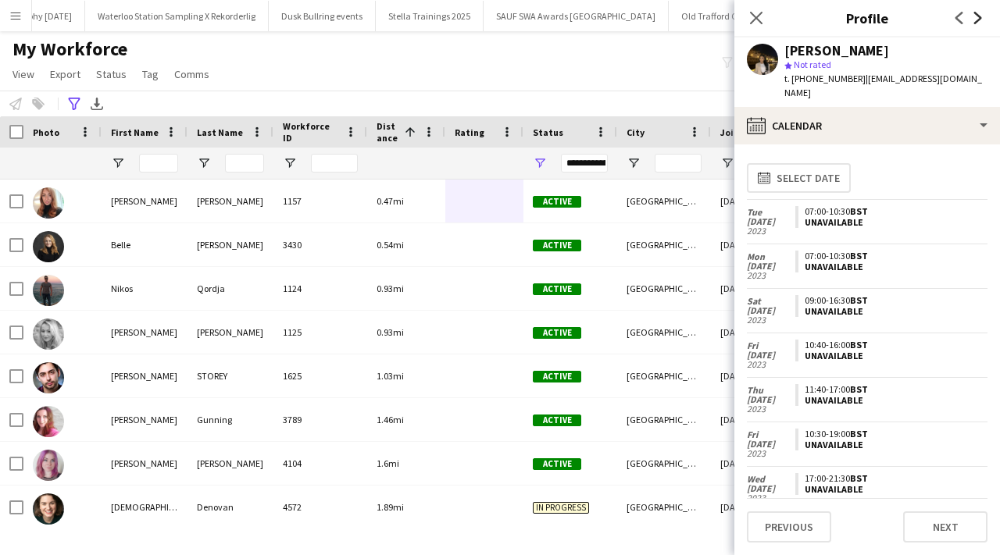
click at [977, 21] on icon at bounding box center [978, 18] width 8 height 12
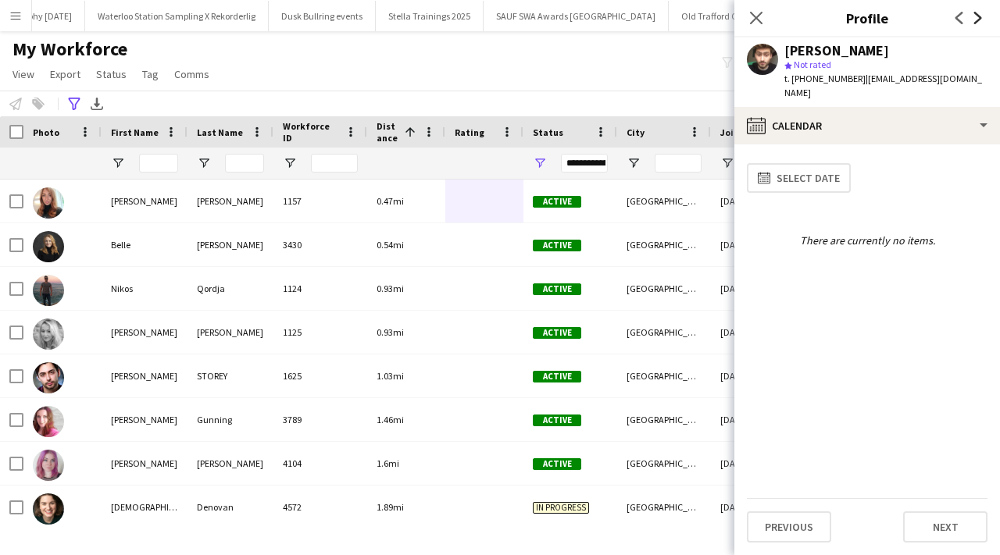
click at [977, 21] on icon at bounding box center [978, 18] width 8 height 12
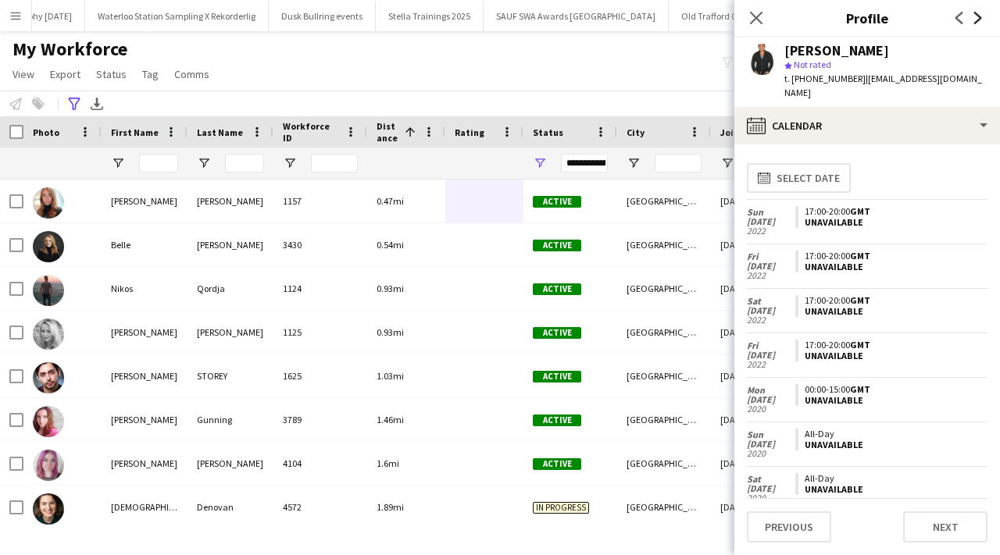
click at [977, 21] on icon at bounding box center [978, 18] width 8 height 12
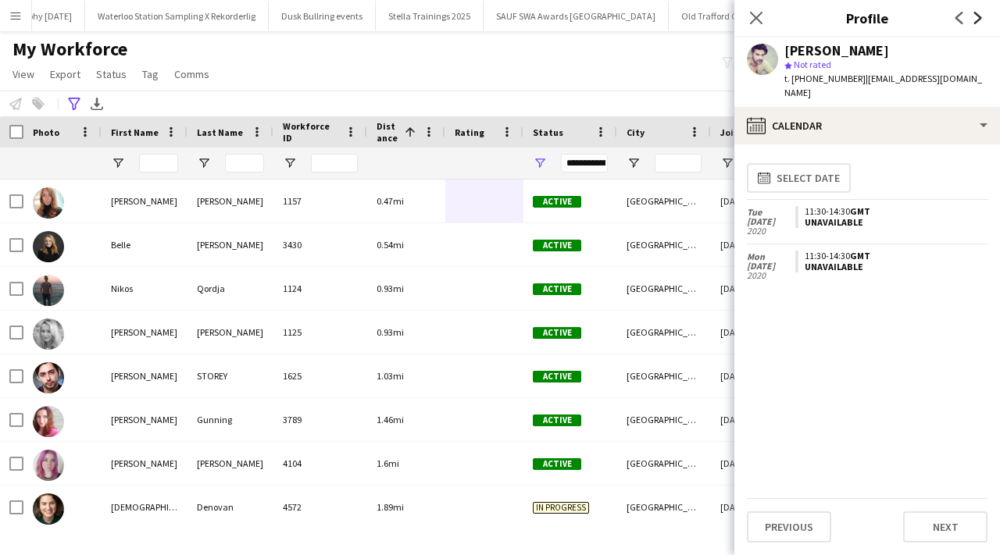
click at [977, 21] on icon at bounding box center [978, 18] width 8 height 12
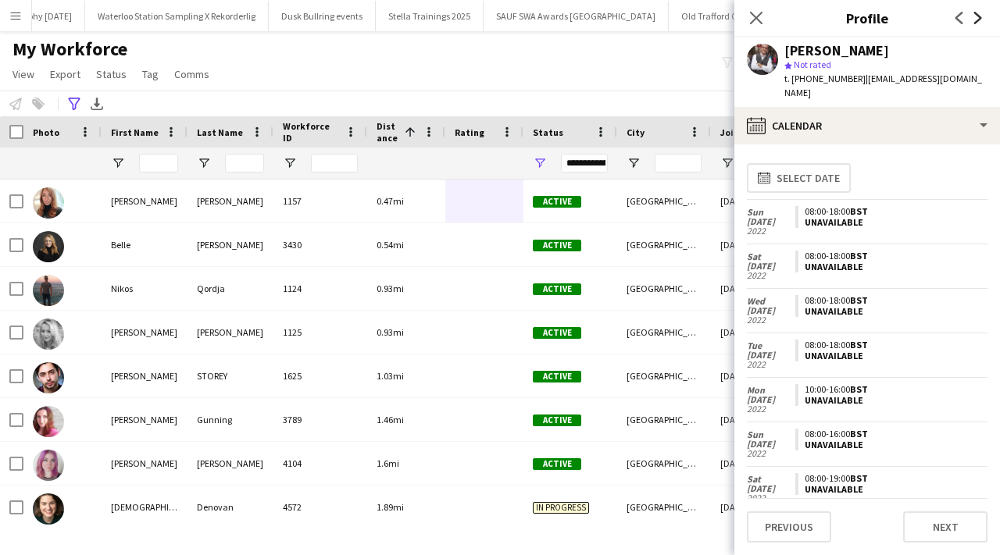
click at [977, 20] on icon at bounding box center [978, 18] width 8 height 12
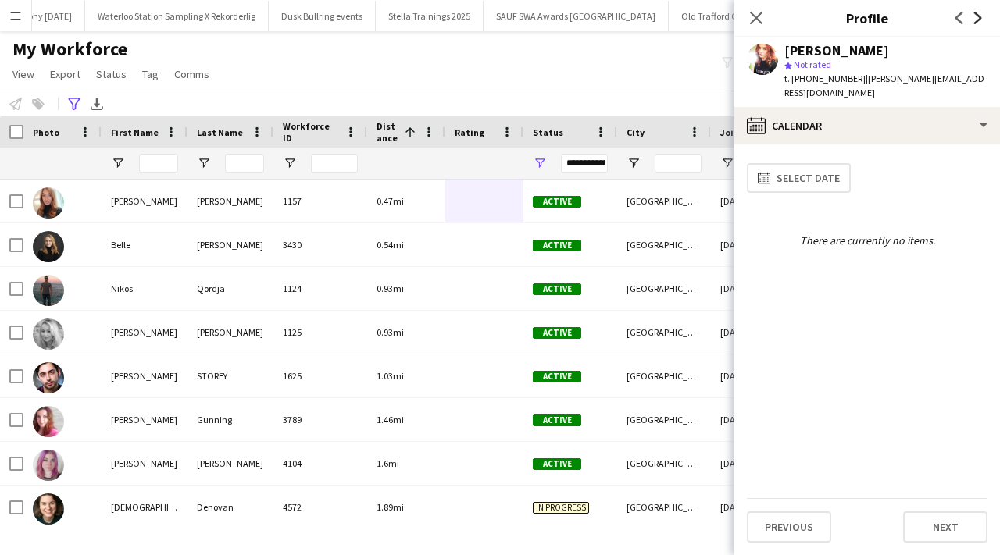
click at [977, 20] on icon at bounding box center [978, 18] width 8 height 12
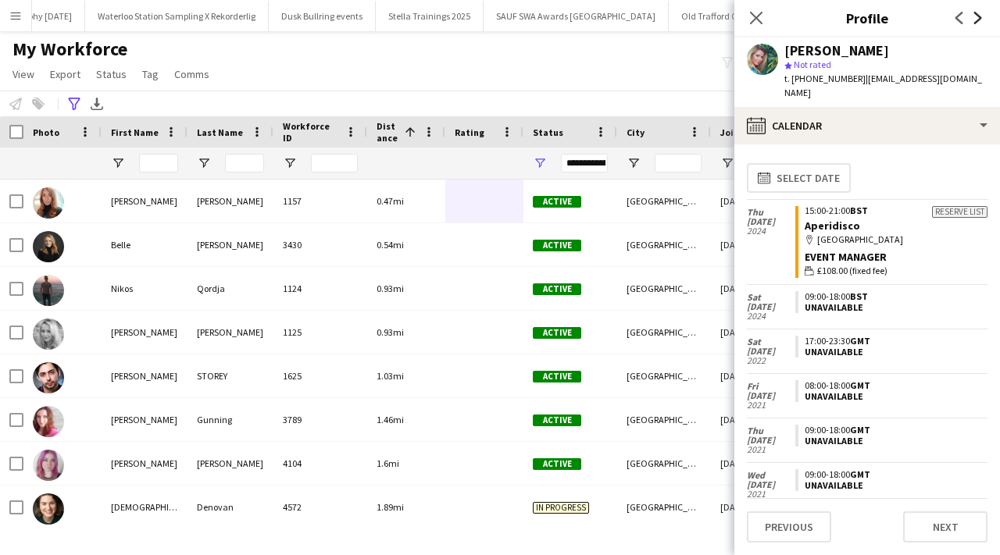
click at [977, 20] on icon at bounding box center [978, 18] width 8 height 12
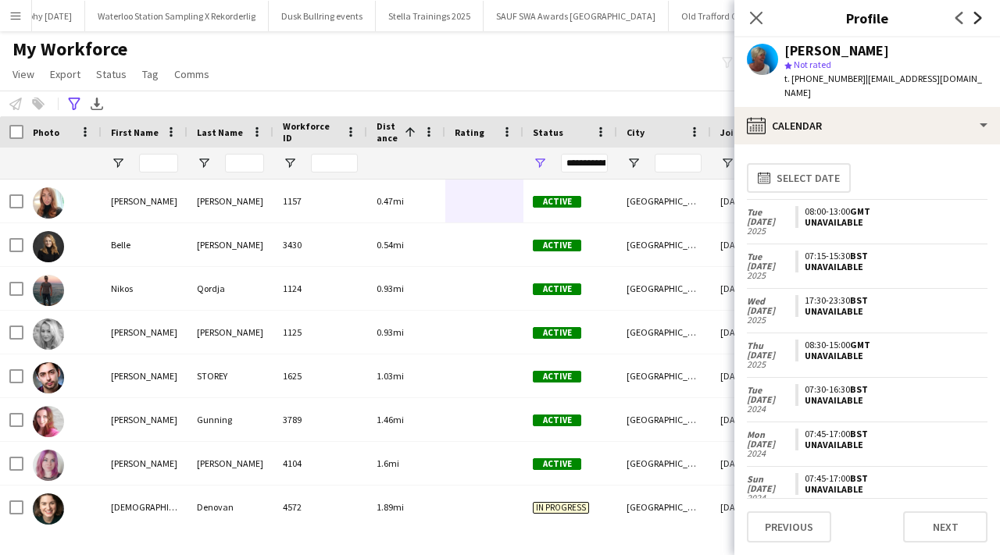
click at [977, 20] on icon at bounding box center [978, 18] width 8 height 12
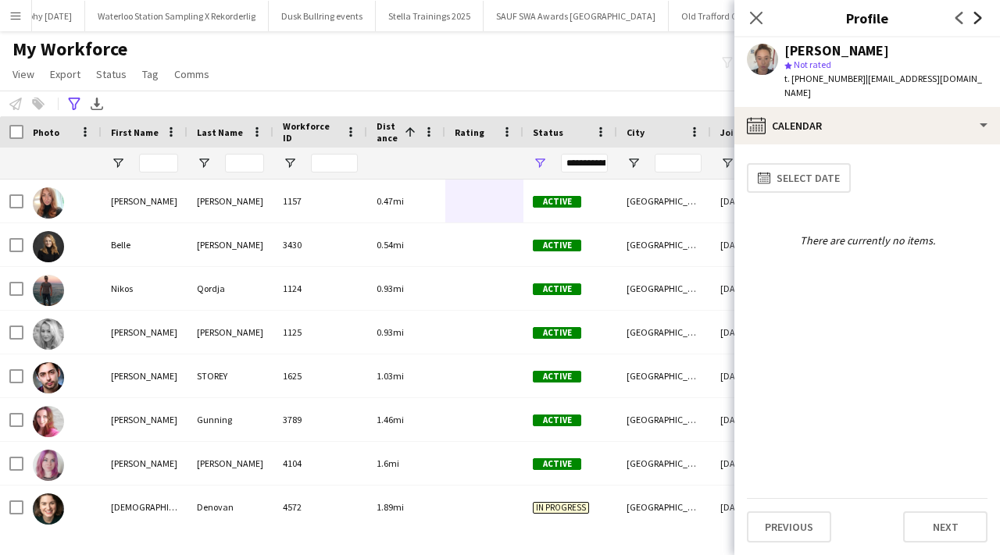
click at [977, 20] on icon at bounding box center [978, 18] width 8 height 12
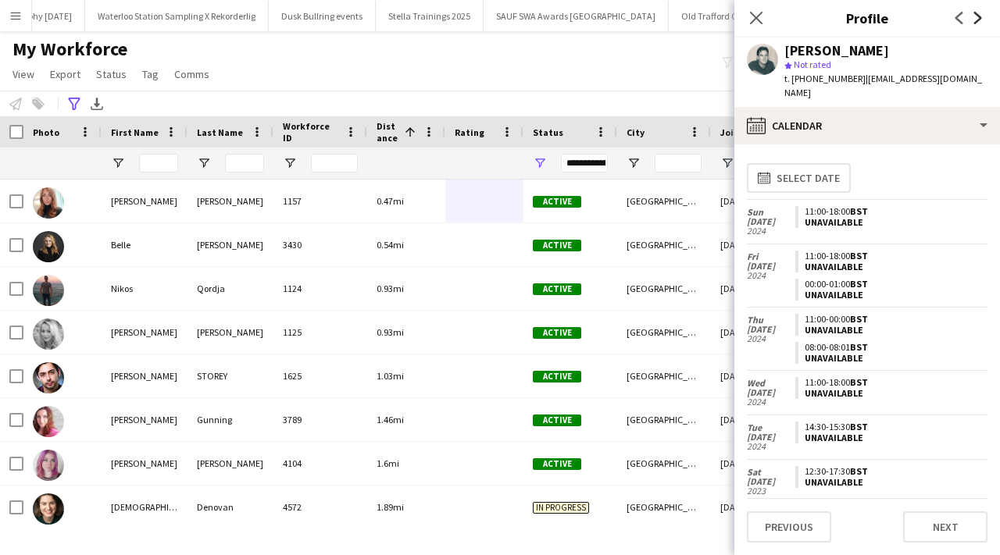
click at [977, 20] on icon at bounding box center [978, 18] width 8 height 12
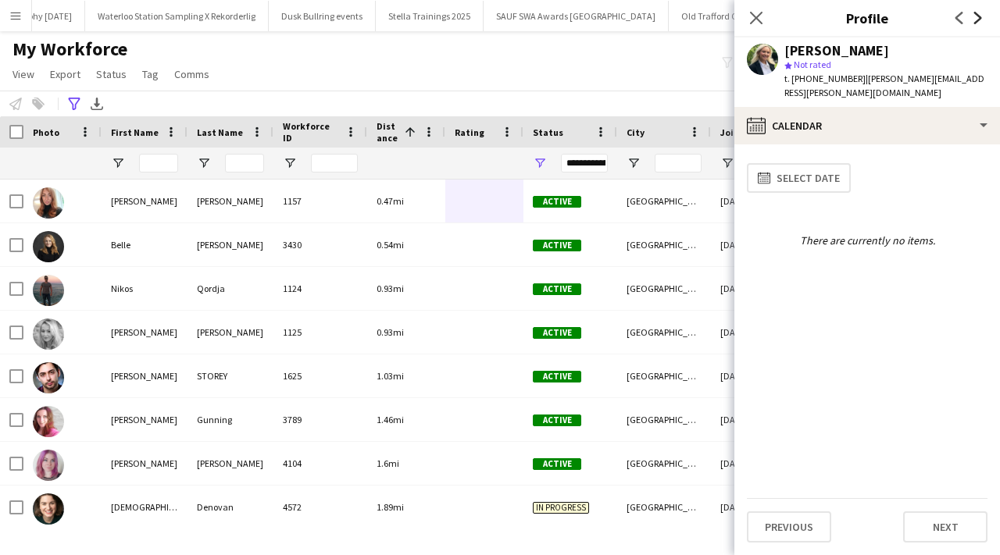
click at [977, 20] on icon at bounding box center [978, 18] width 8 height 12
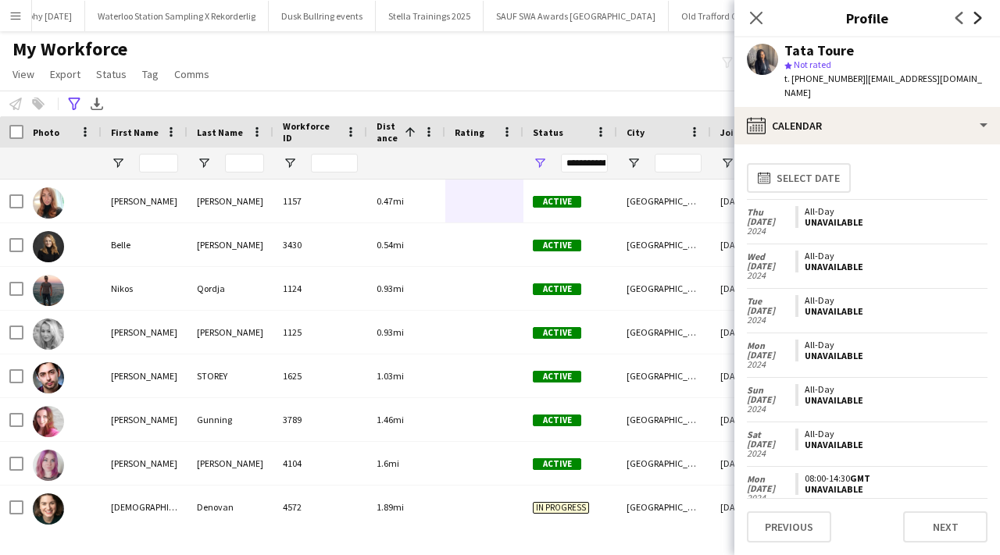
click at [977, 20] on icon at bounding box center [978, 18] width 8 height 12
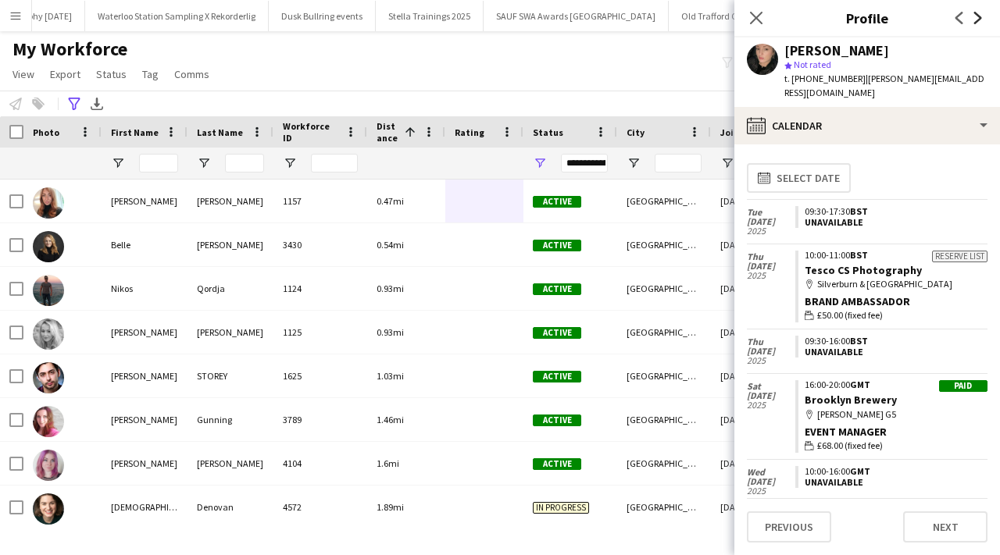
click at [977, 12] on icon "Next" at bounding box center [978, 18] width 12 height 12
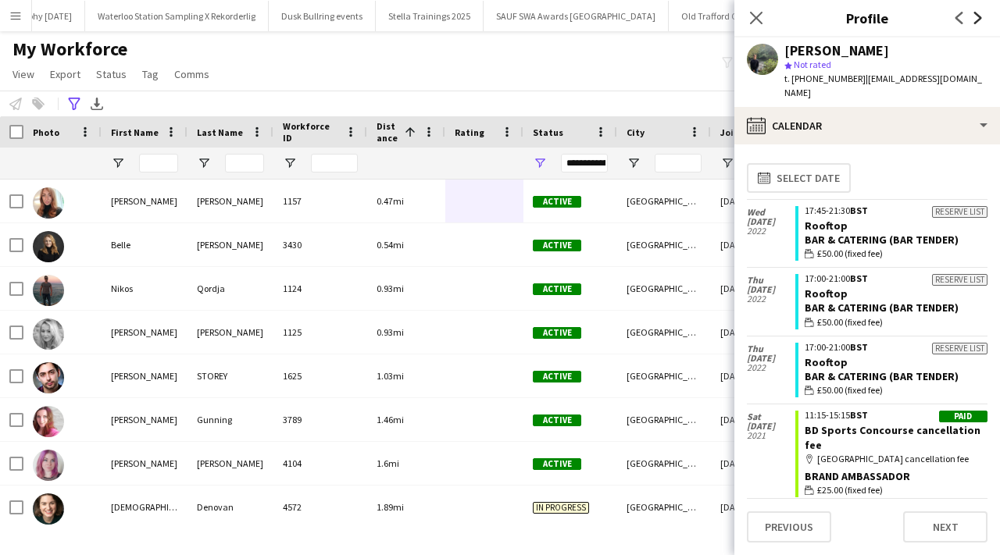
click at [977, 12] on icon "Next" at bounding box center [978, 18] width 12 height 12
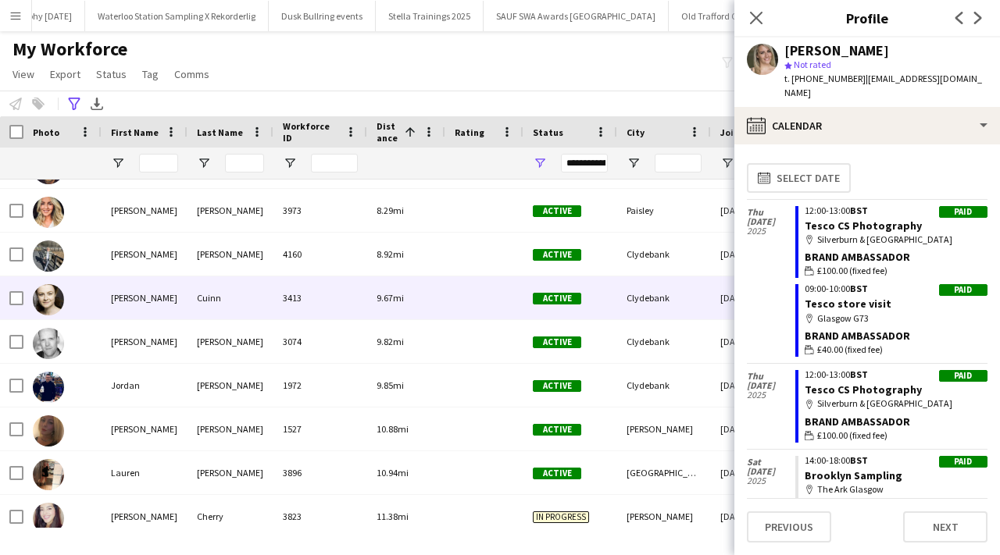
scroll to position [2348, 0]
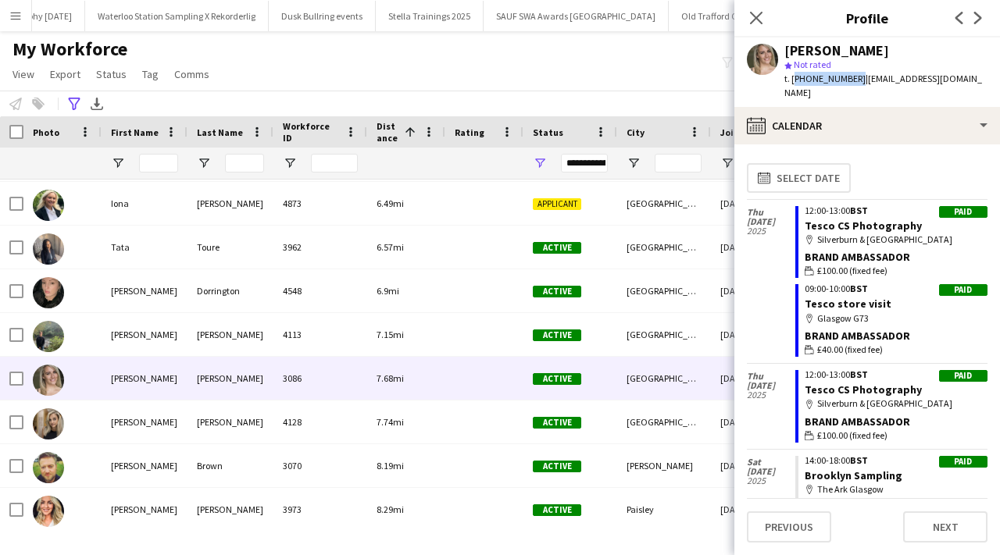
drag, startPoint x: 793, startPoint y: 80, endPoint x: 850, endPoint y: 82, distance: 57.1
click at [850, 82] on span "t. [PHONE_NUMBER]" at bounding box center [824, 79] width 81 height 12
copy span "[PHONE_NUMBER]"
